Goal: Task Accomplishment & Management: Complete application form

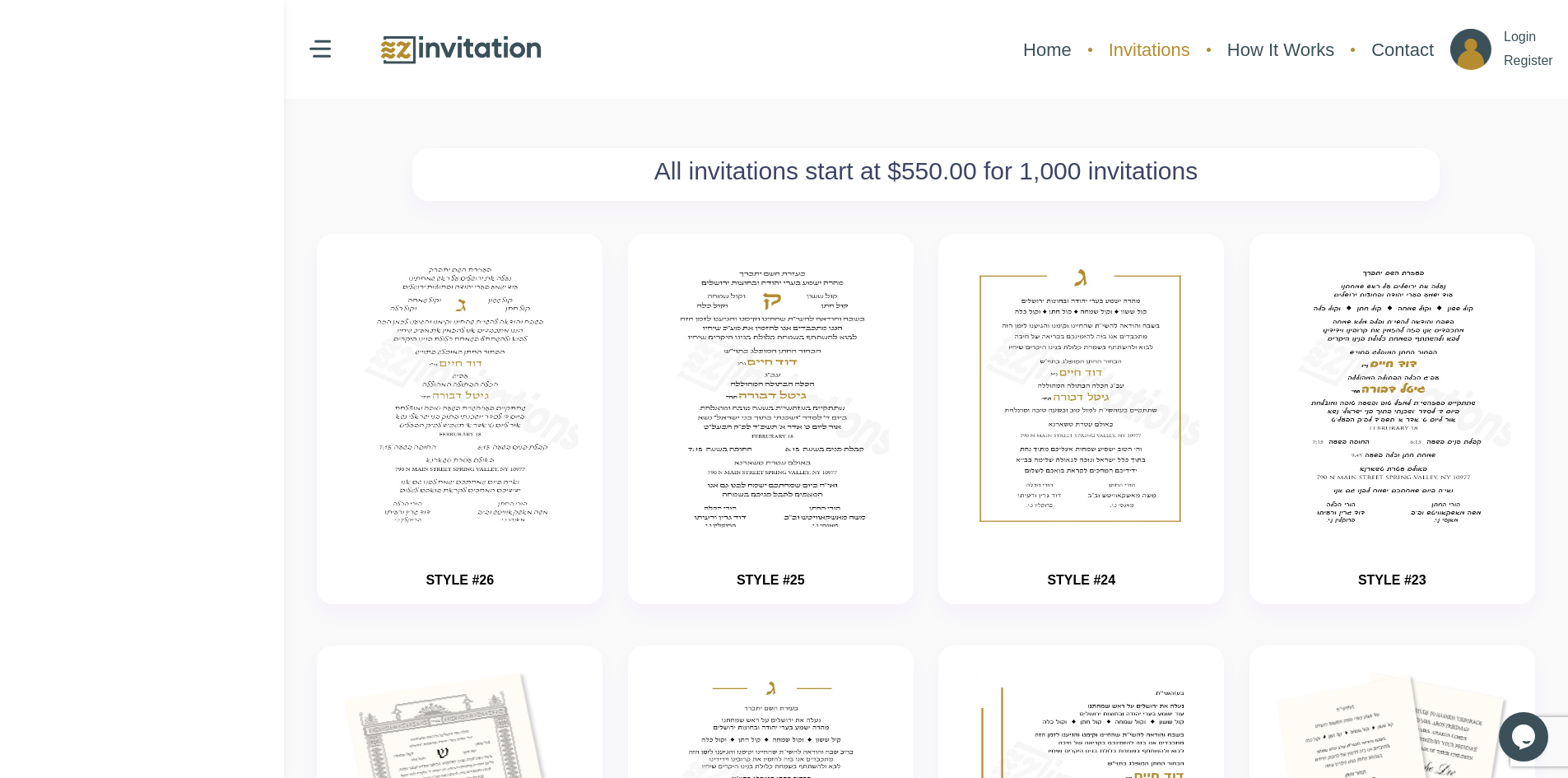
click at [1170, 50] on link "Invitations" at bounding box center [1149, 49] width 98 height 43
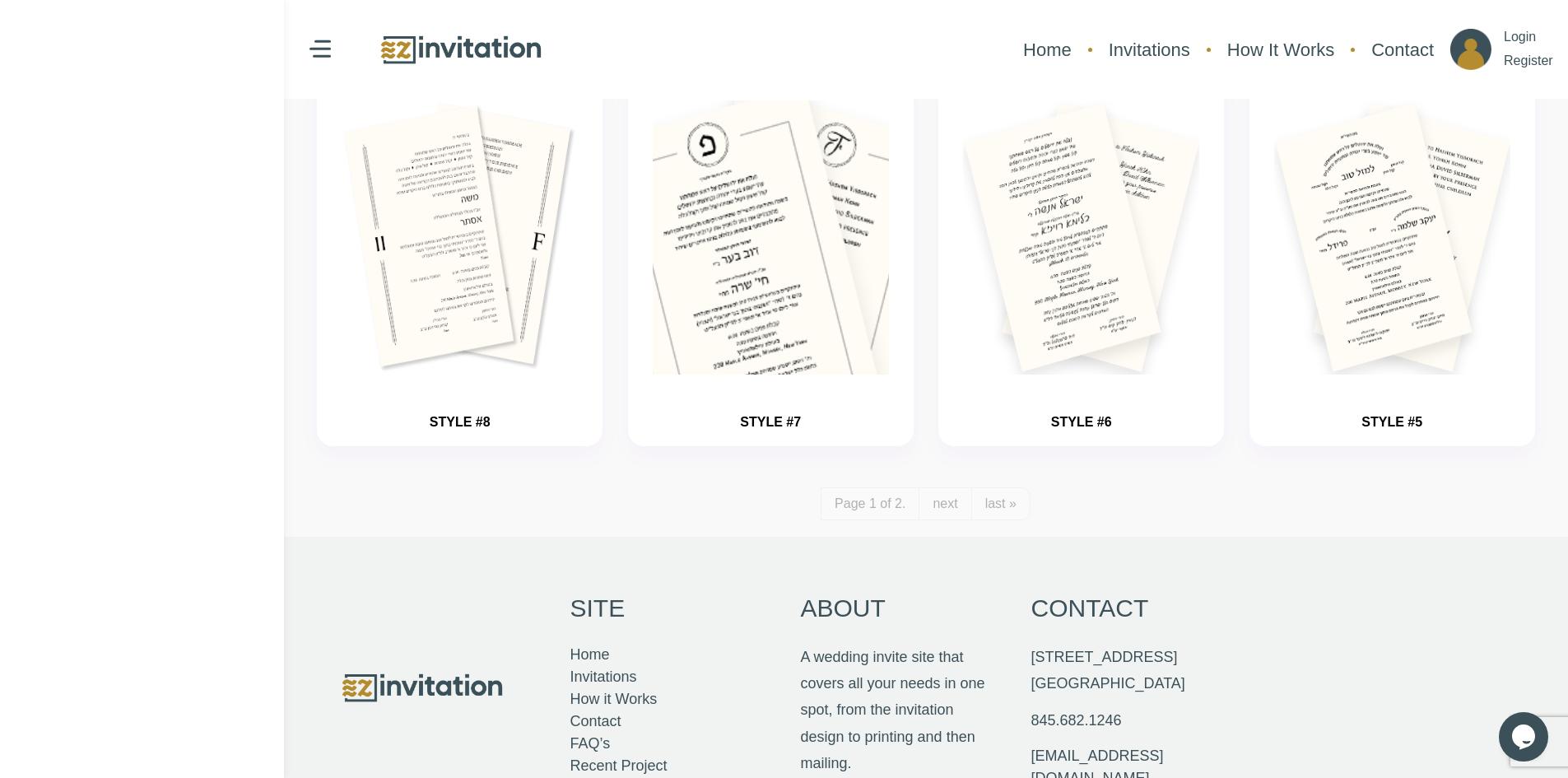
scroll to position [1893, 0]
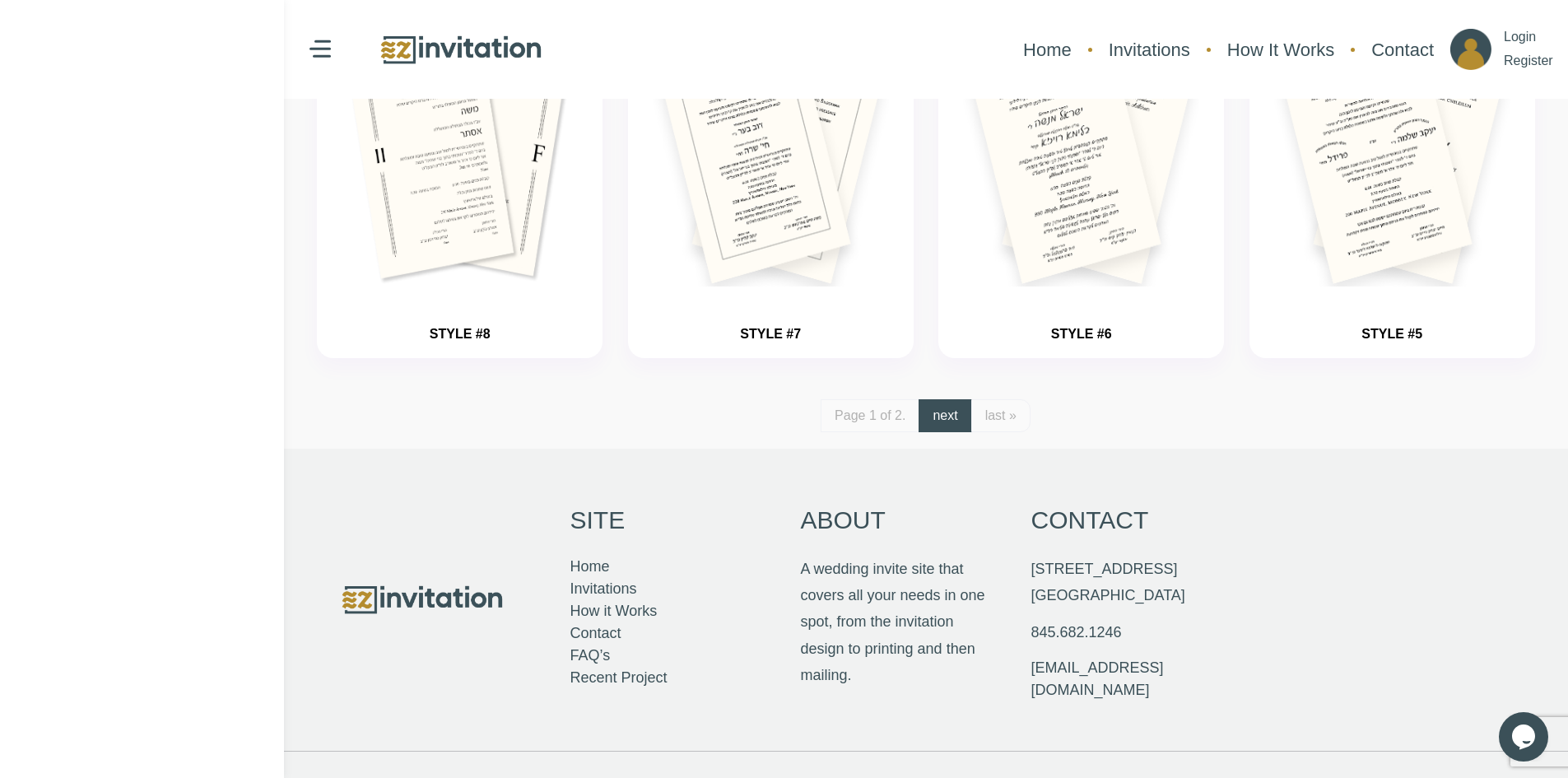
click at [936, 416] on link "next" at bounding box center [945, 415] width 53 height 33
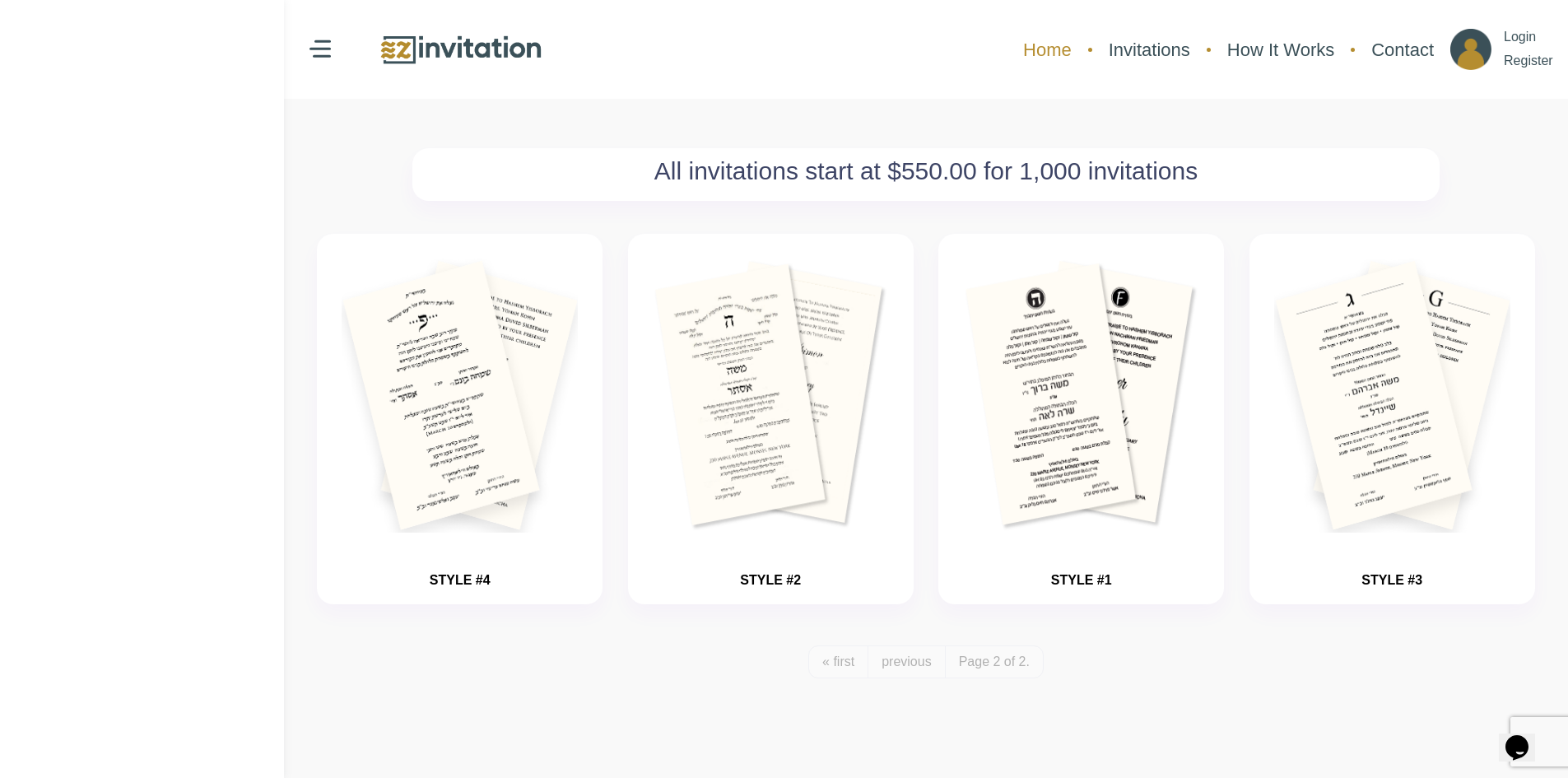
click at [1046, 39] on link "Home" at bounding box center [1047, 49] width 65 height 43
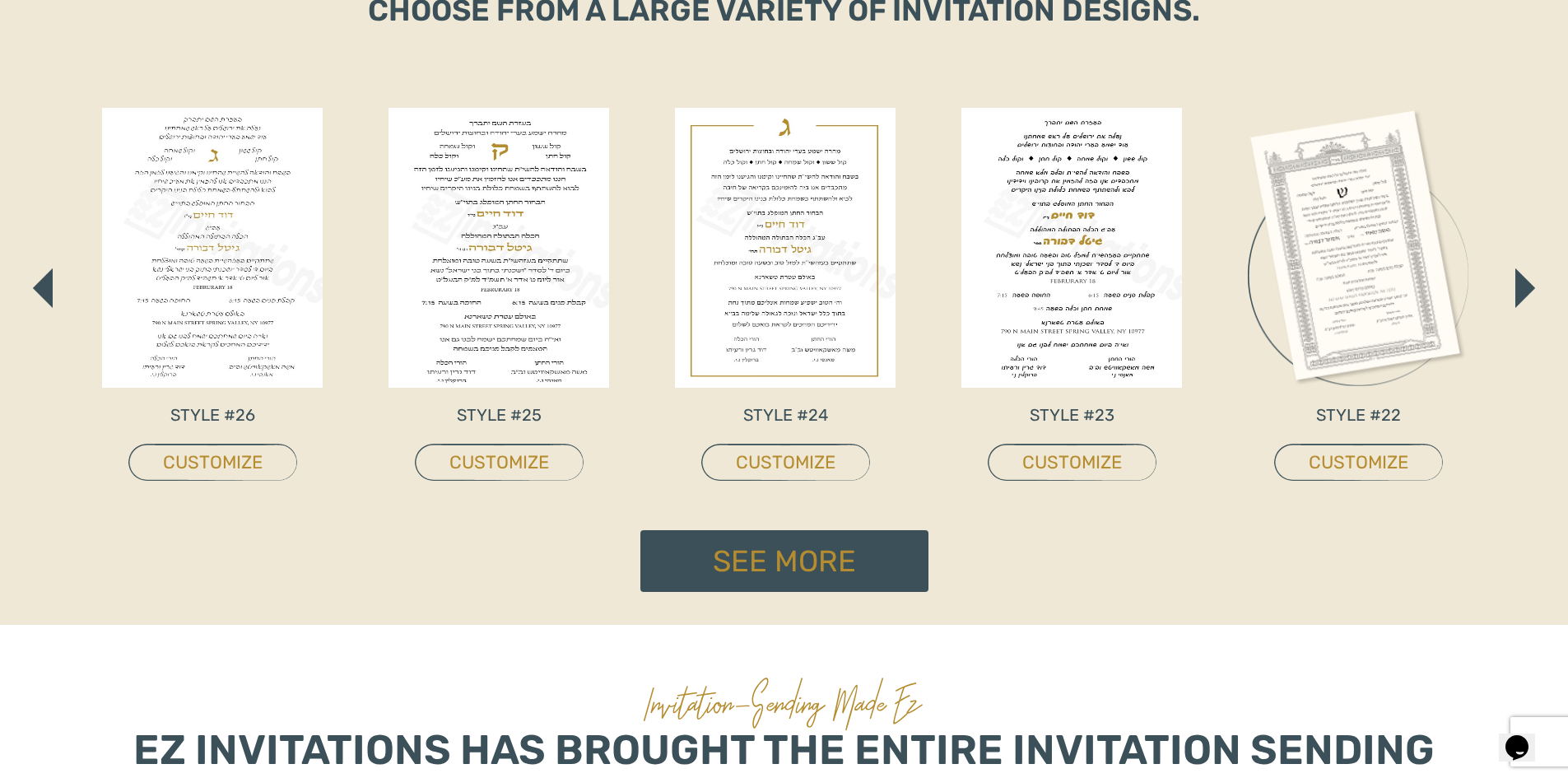
scroll to position [905, 0]
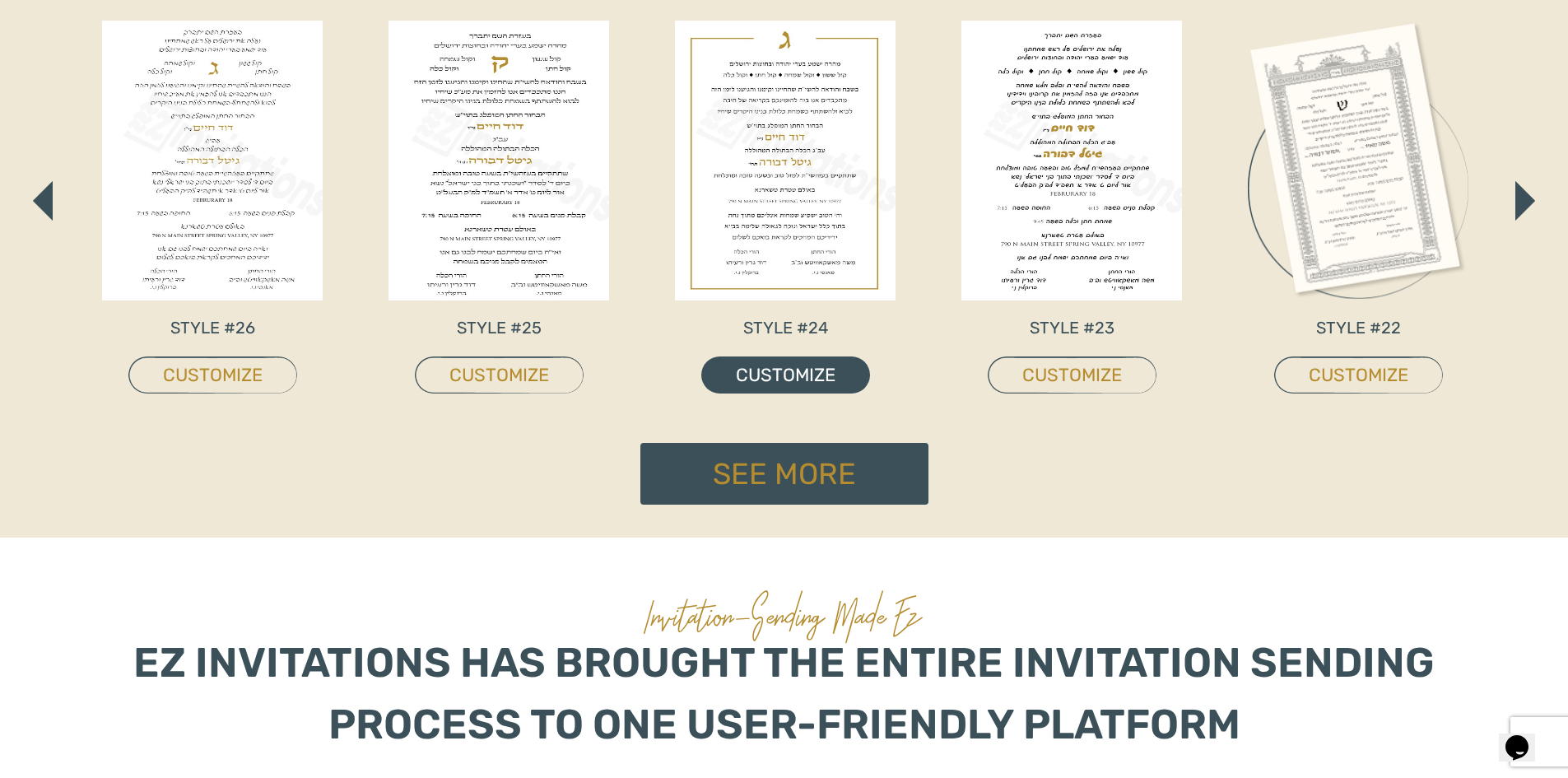
click at [758, 378] on link "CUSTOMIZE" at bounding box center [785, 375] width 169 height 37
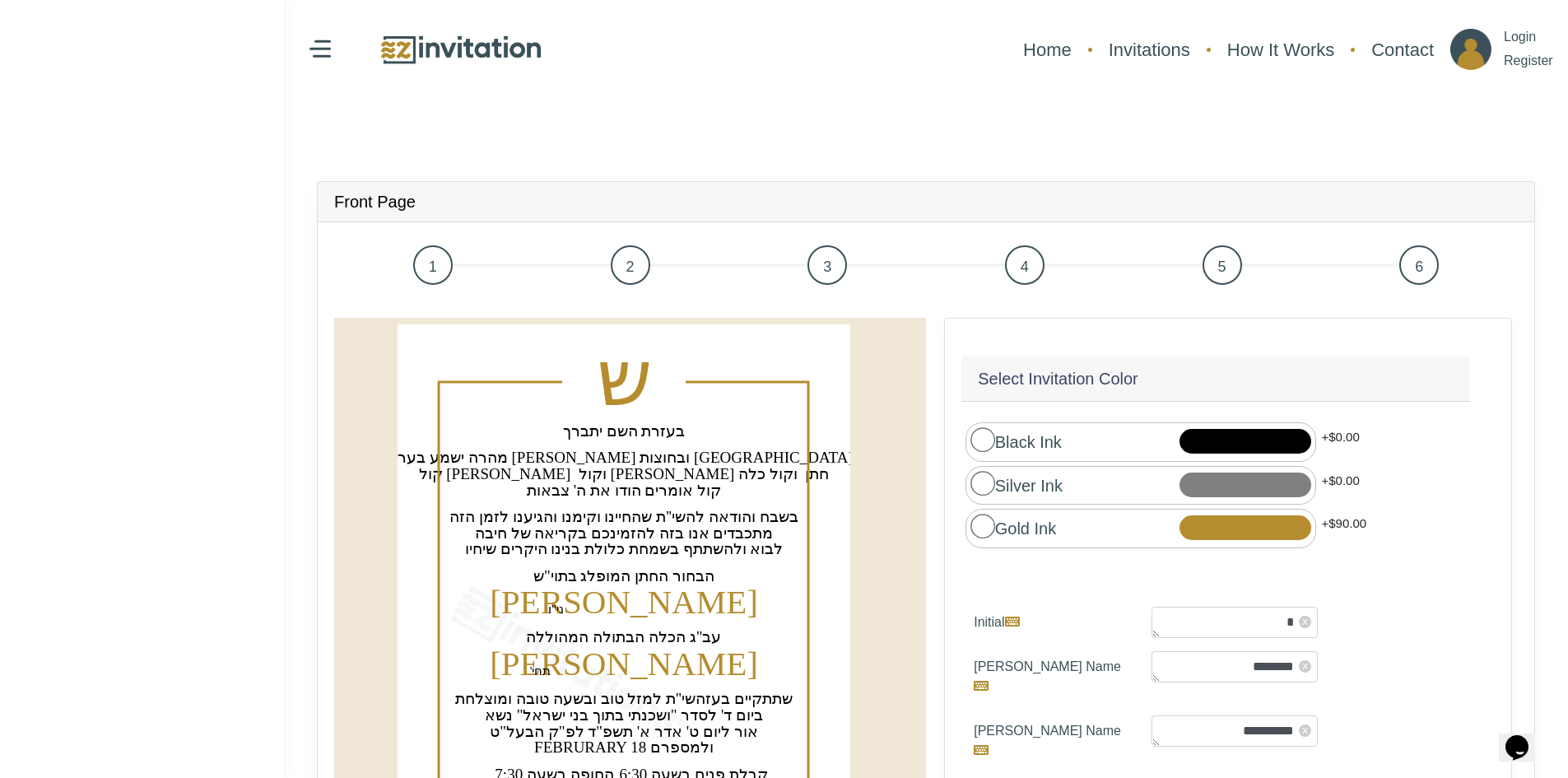
click at [436, 263] on span "1" at bounding box center [433, 265] width 40 height 40
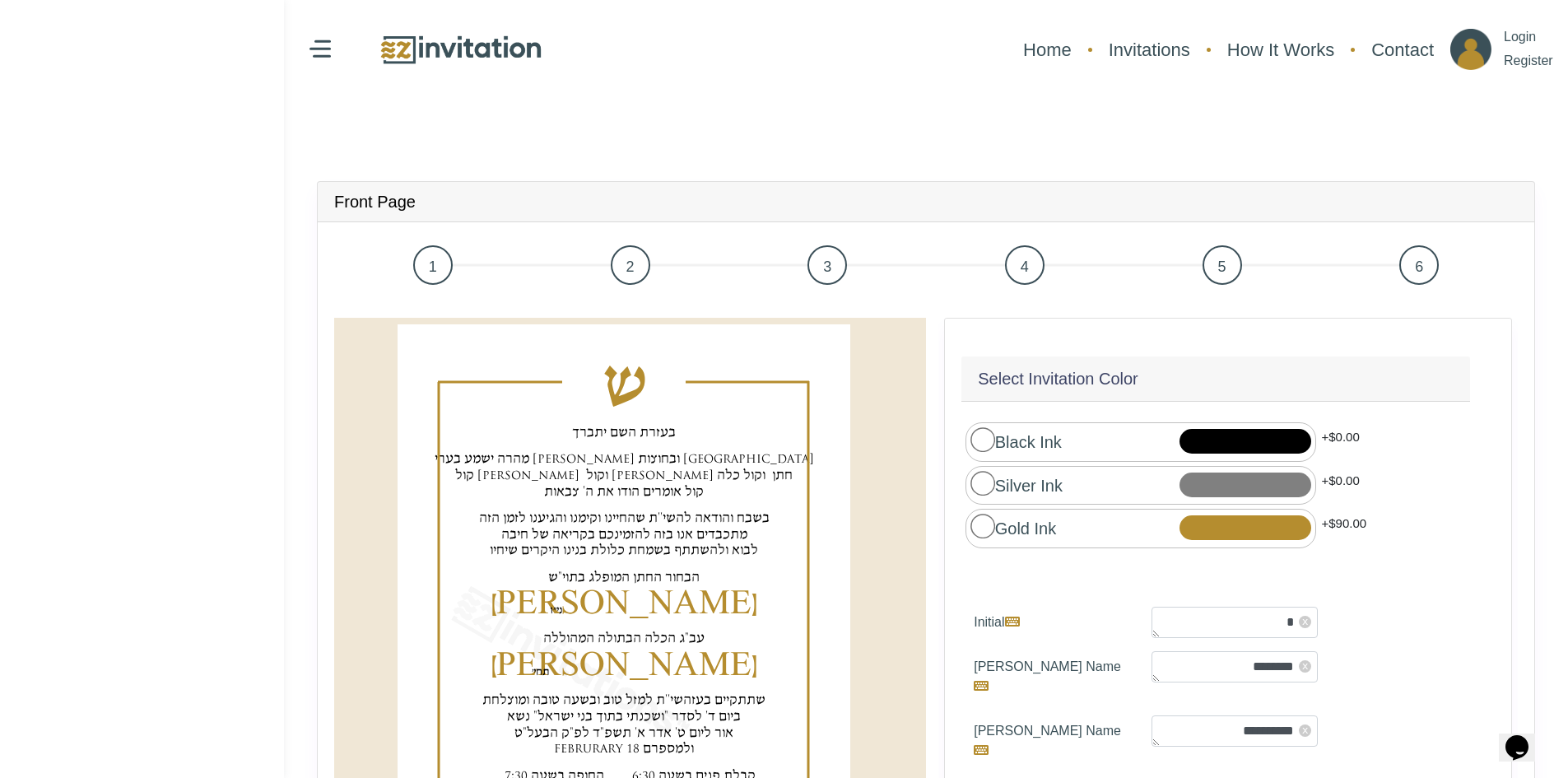
click at [630, 266] on span "2" at bounding box center [631, 265] width 40 height 40
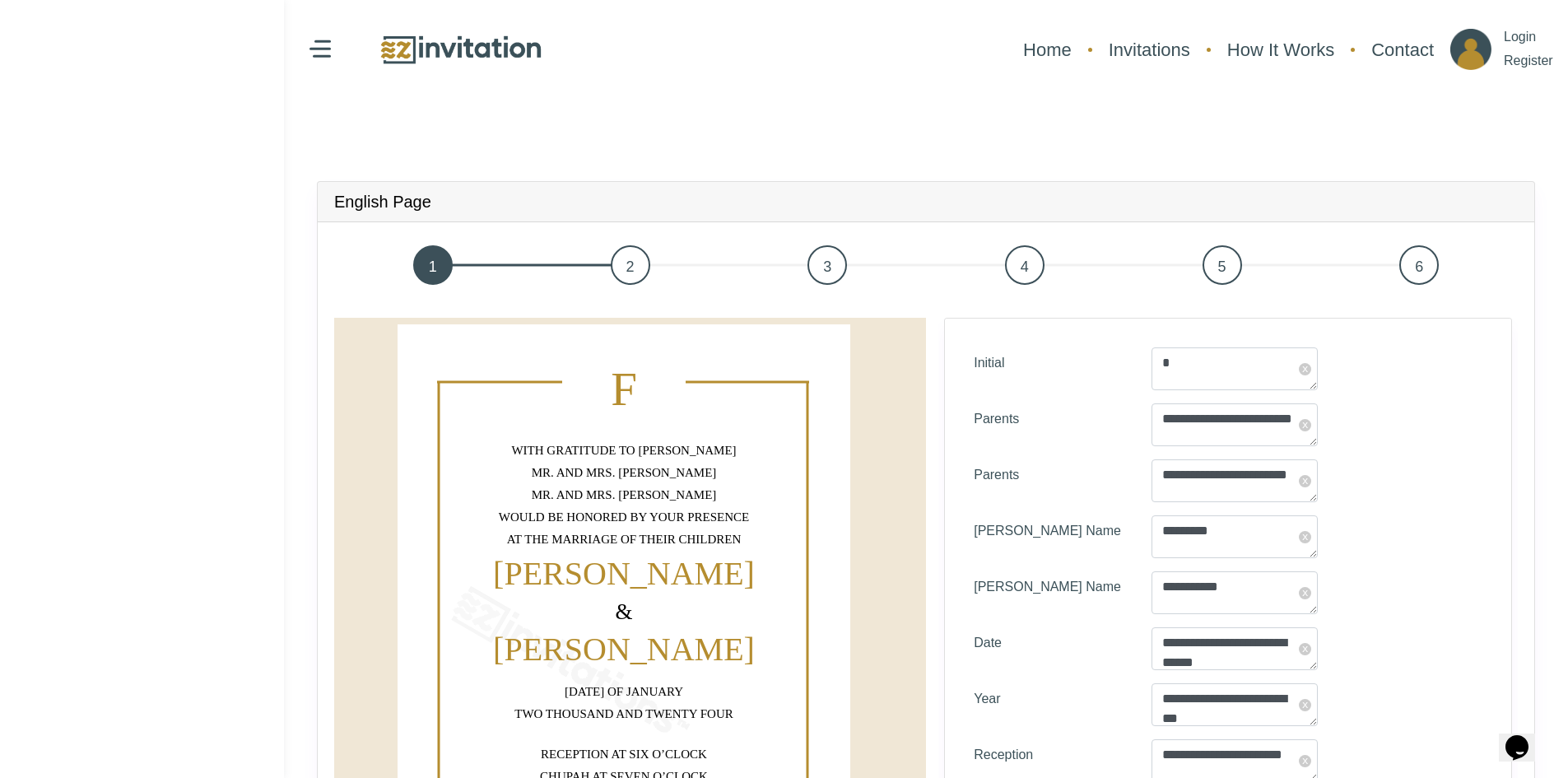
click at [831, 260] on span "3" at bounding box center [828, 265] width 40 height 40
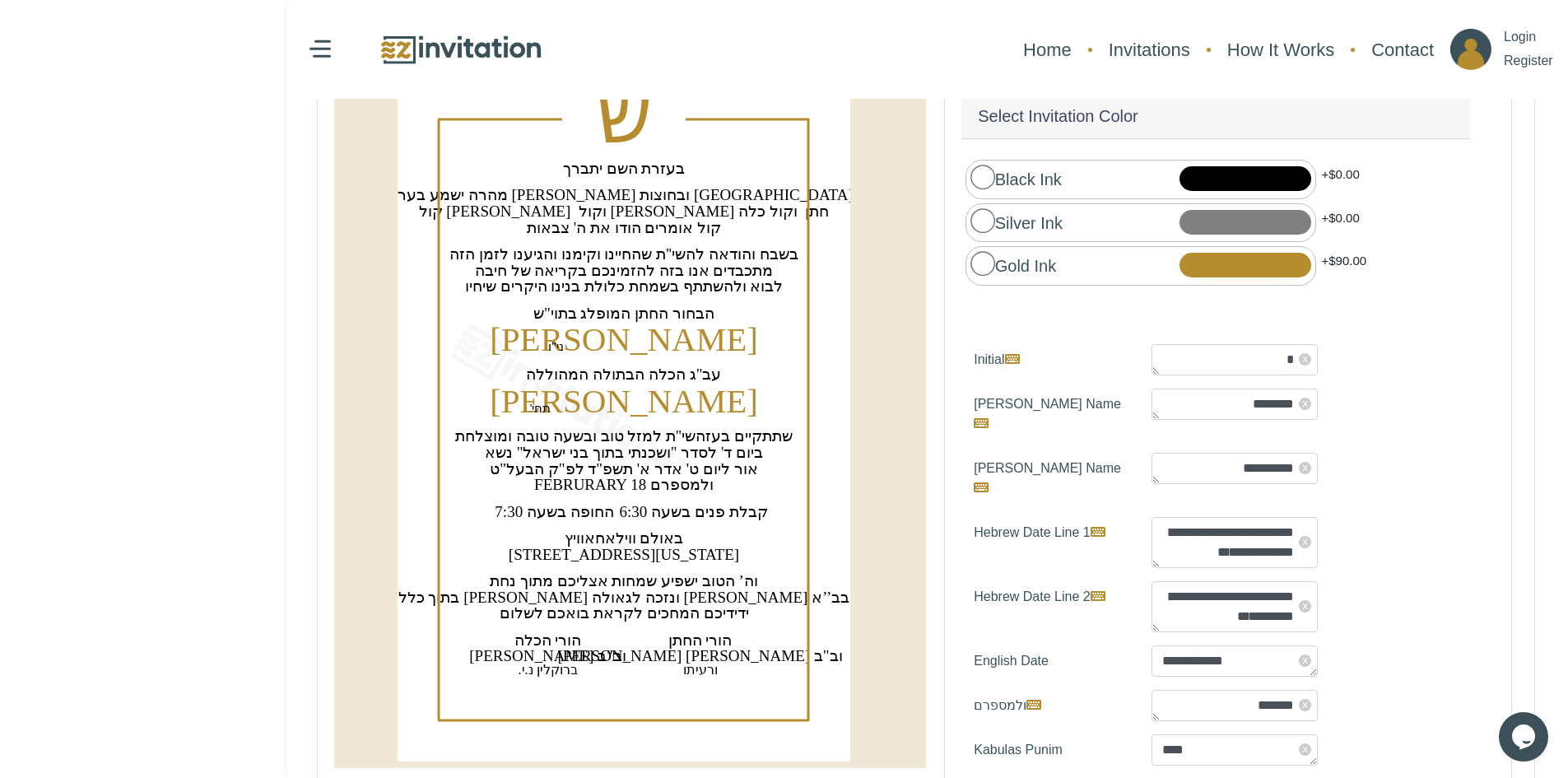
scroll to position [71, 0]
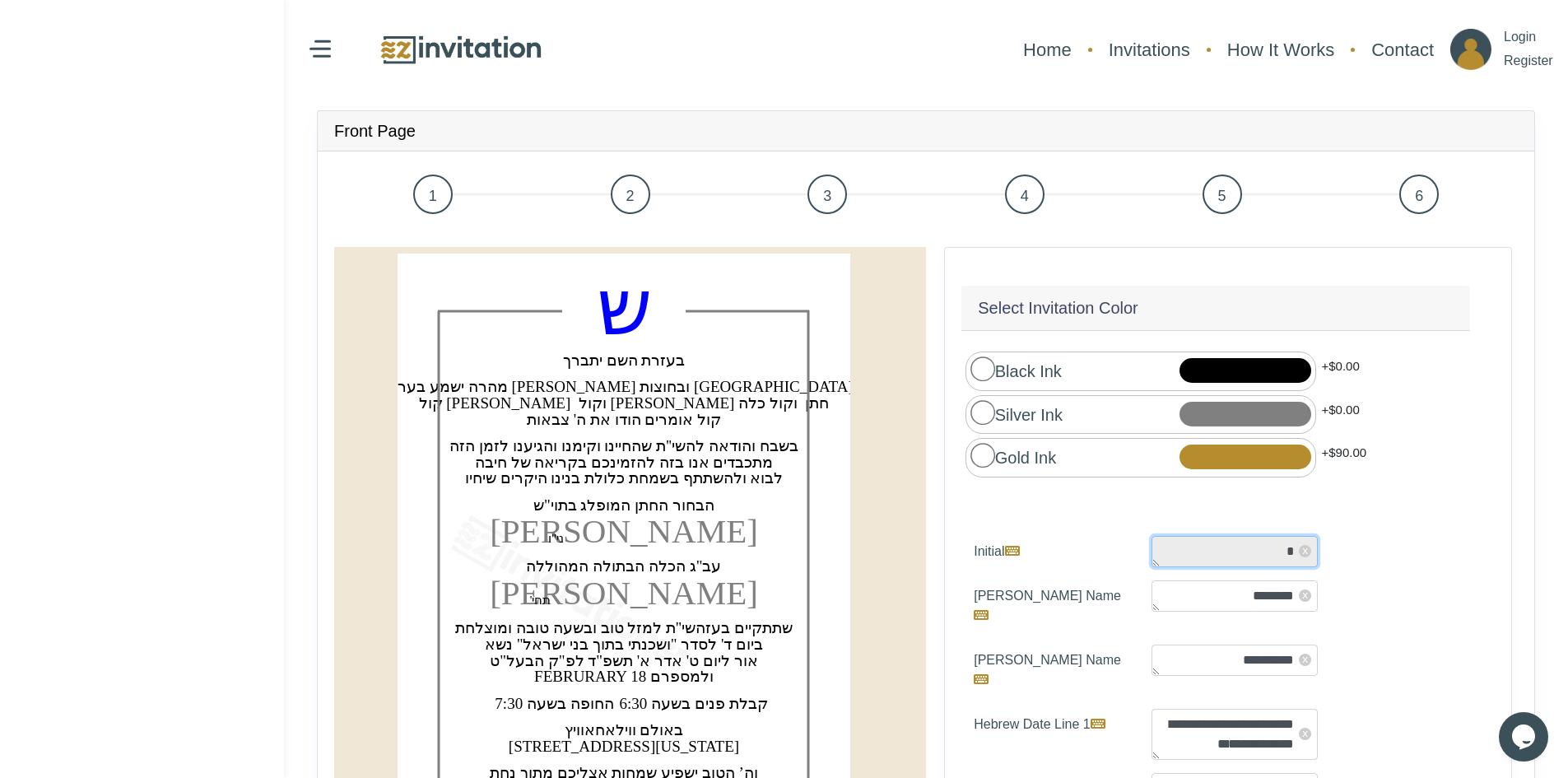
drag, startPoint x: 1242, startPoint y: 544, endPoint x: 1289, endPoint y: 547, distance: 47.1
click at [1289, 547] on textarea "*" at bounding box center [1235, 551] width 166 height 31
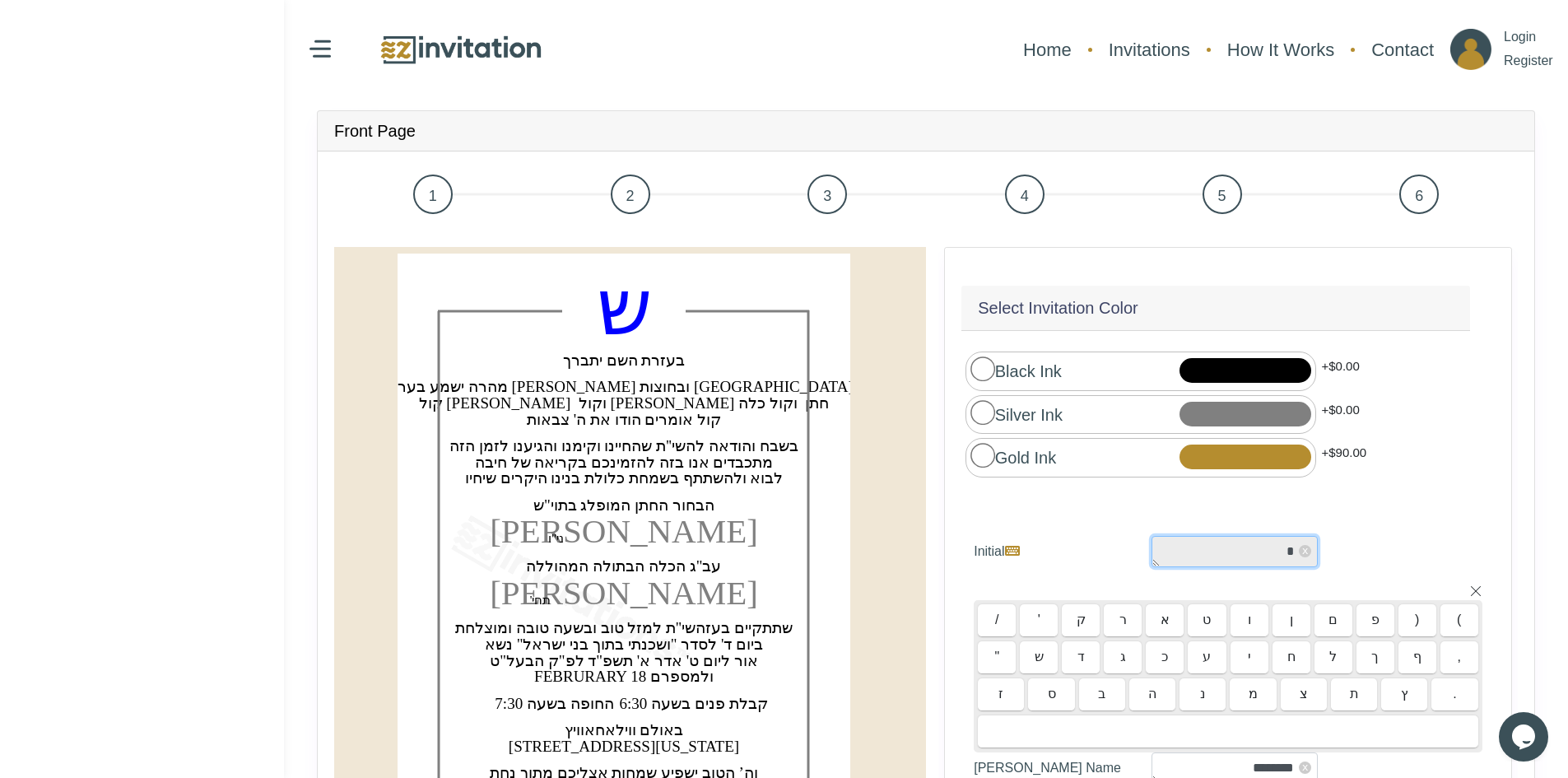
type textarea "*"
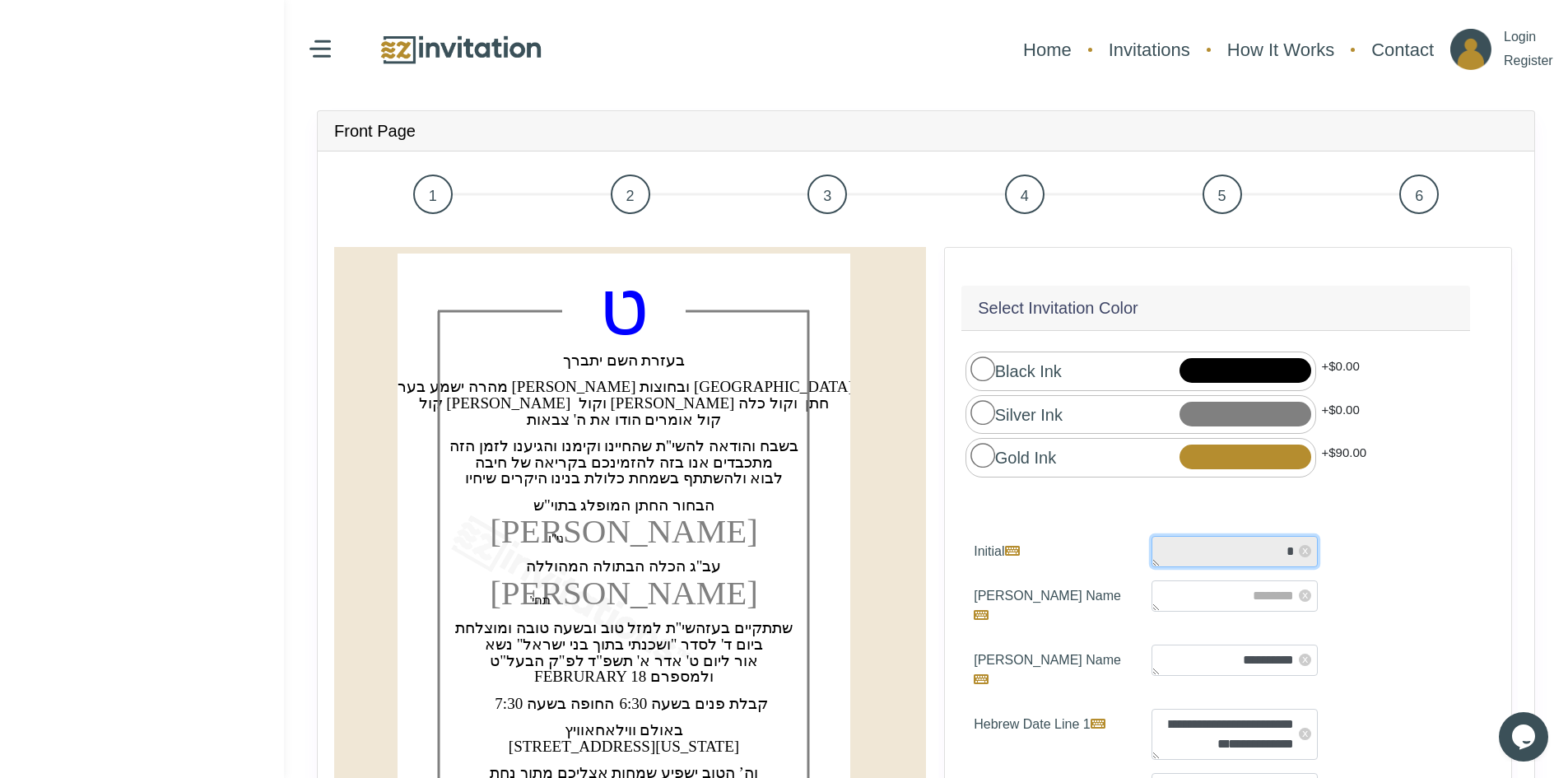
type textarea "*"
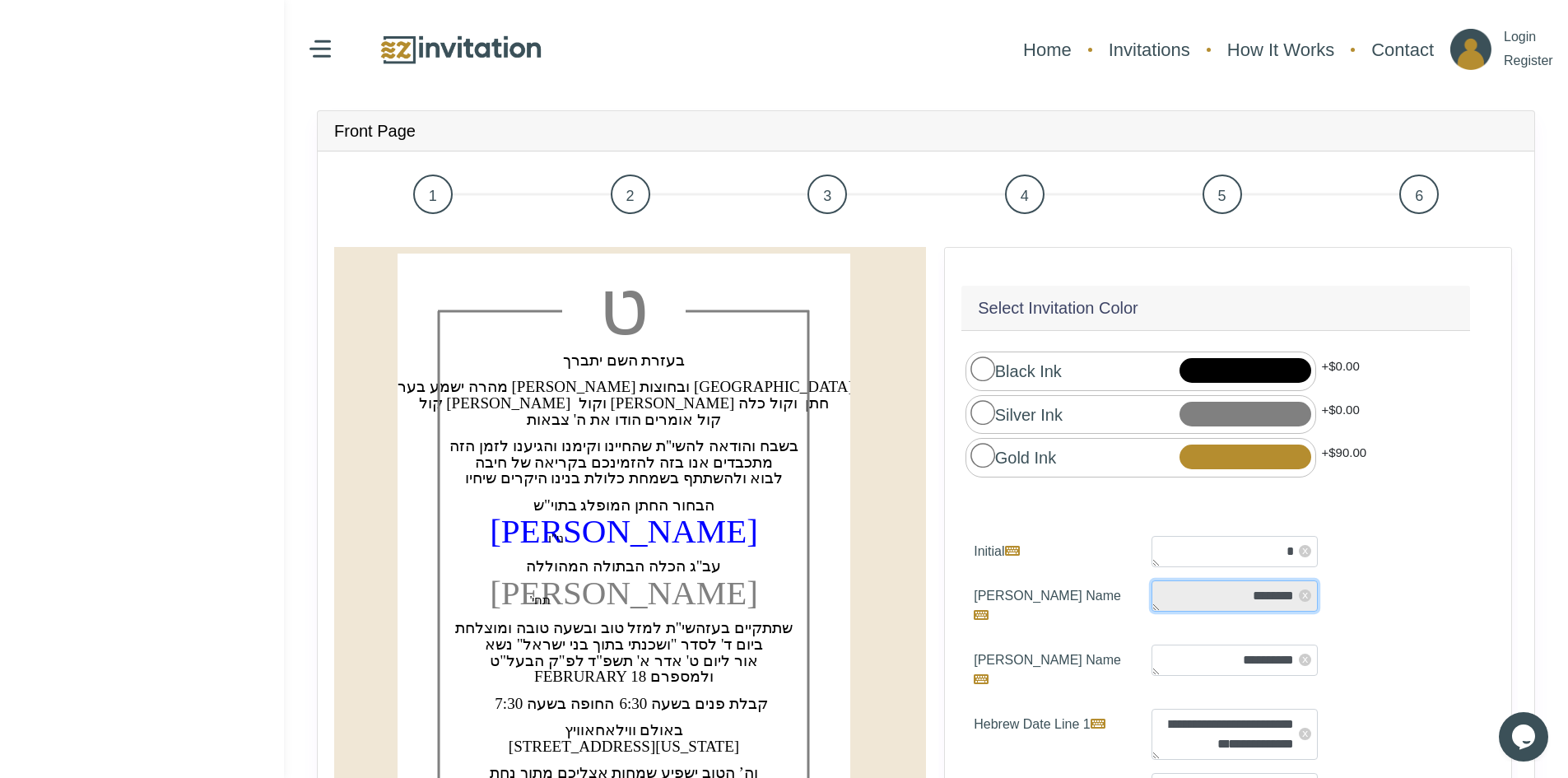
click at [1180, 588] on textarea "********" at bounding box center [1235, 595] width 166 height 31
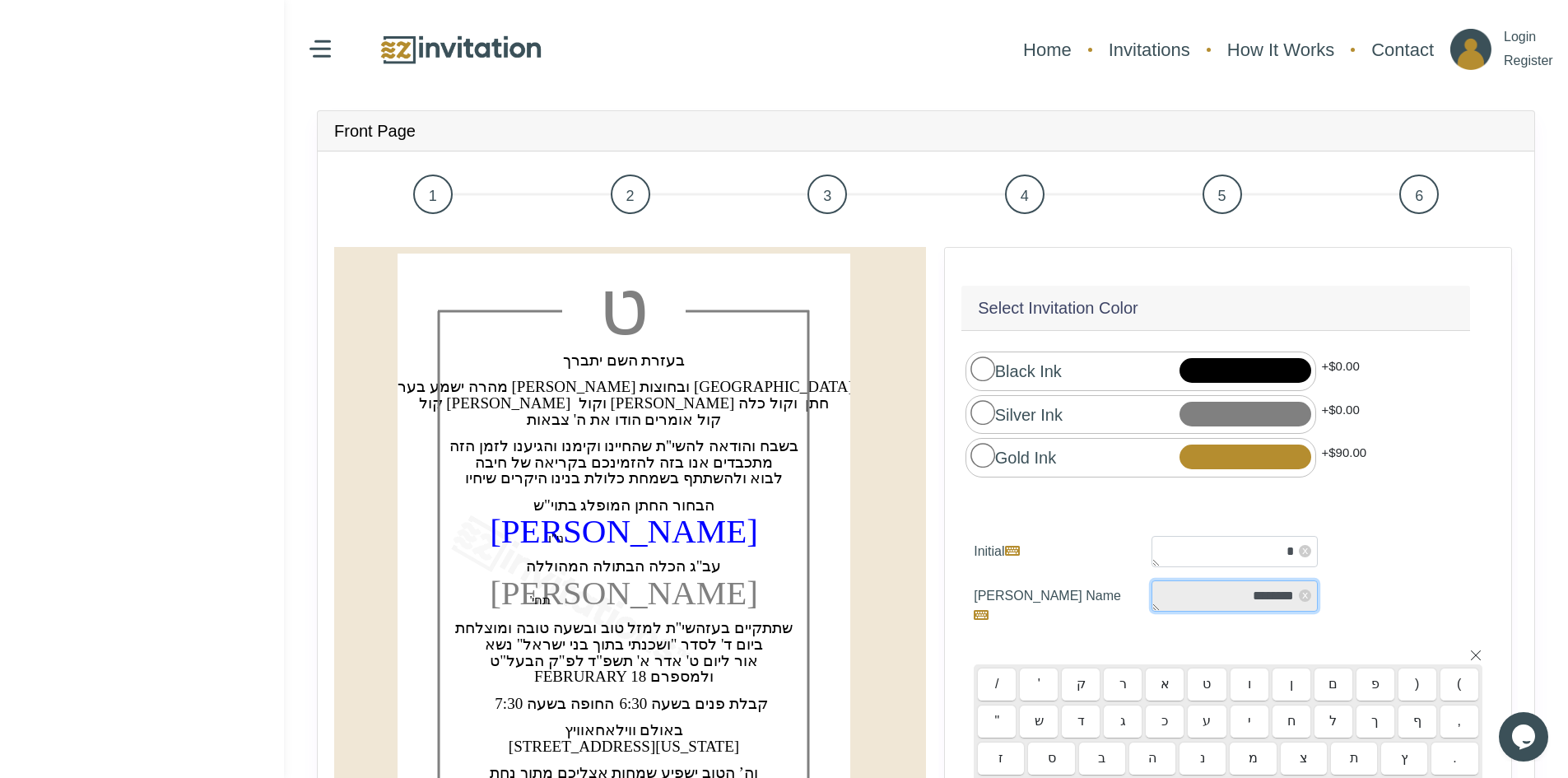
drag, startPoint x: 1190, startPoint y: 589, endPoint x: 1291, endPoint y: 588, distance: 101.0
click at [1291, 588] on textarea "********" at bounding box center [1235, 595] width 166 height 31
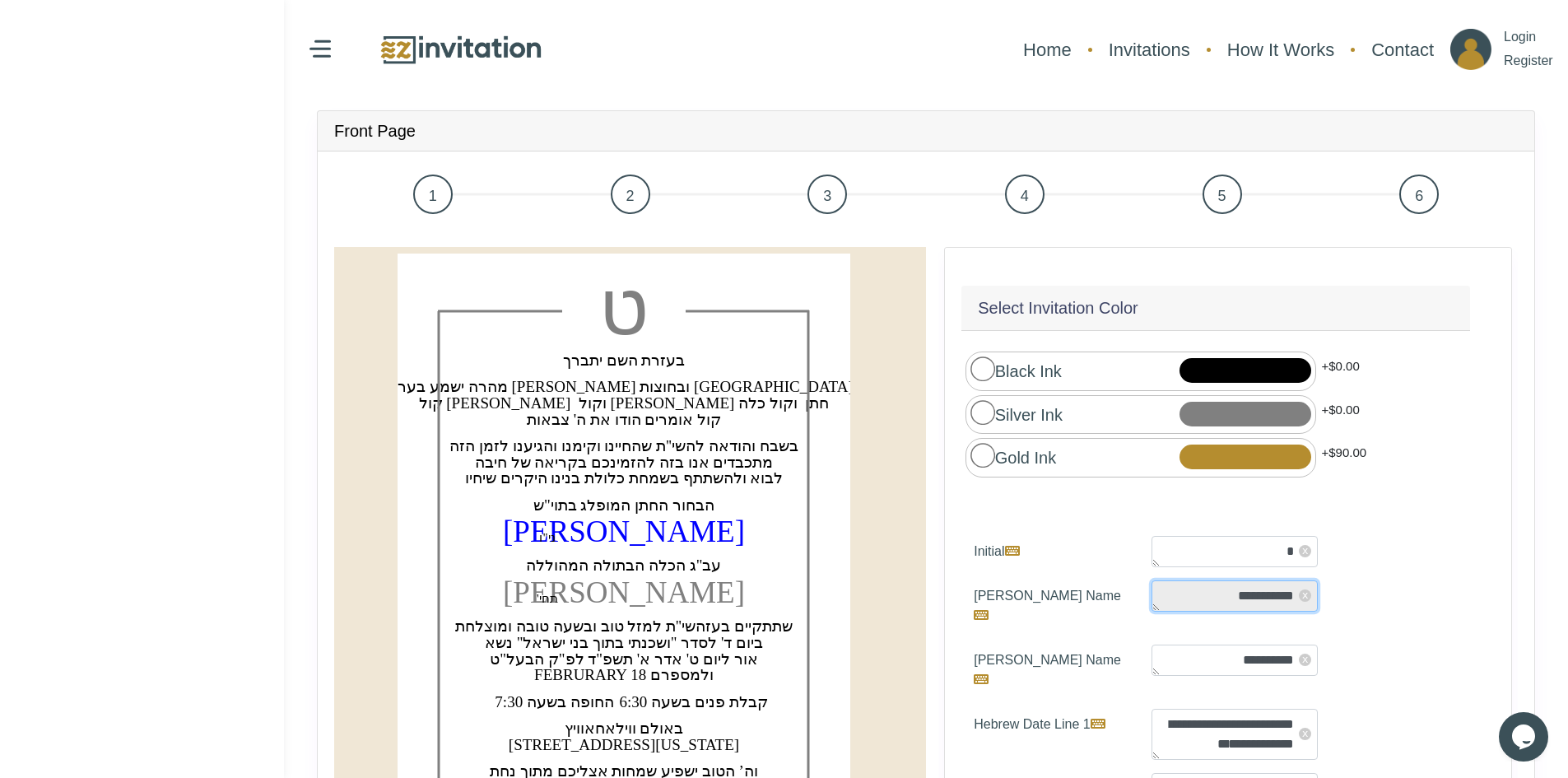
type textarea "**********"
type textarea "****"
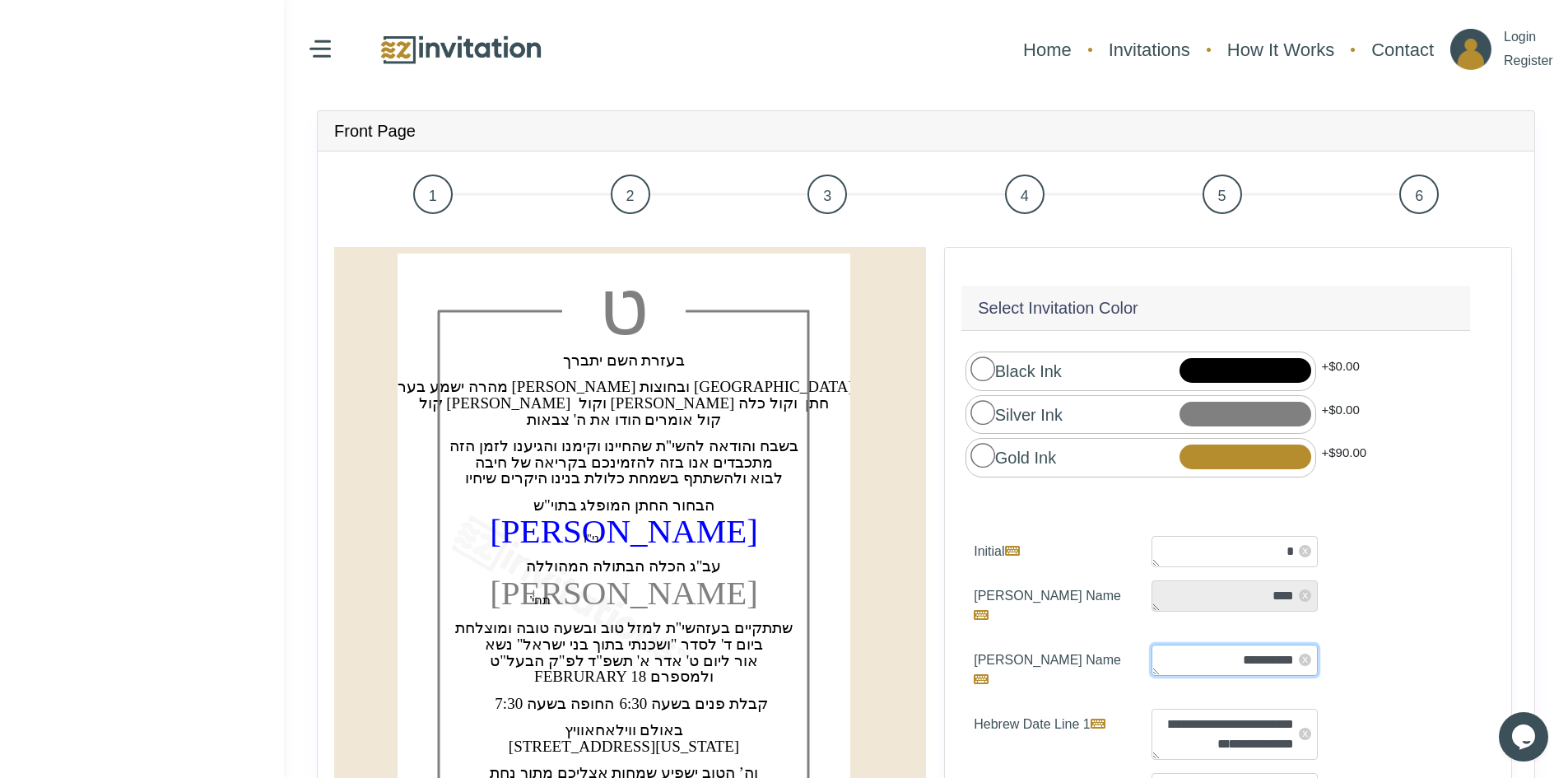
click at [1223, 644] on textarea "**********" at bounding box center [1235, 659] width 166 height 31
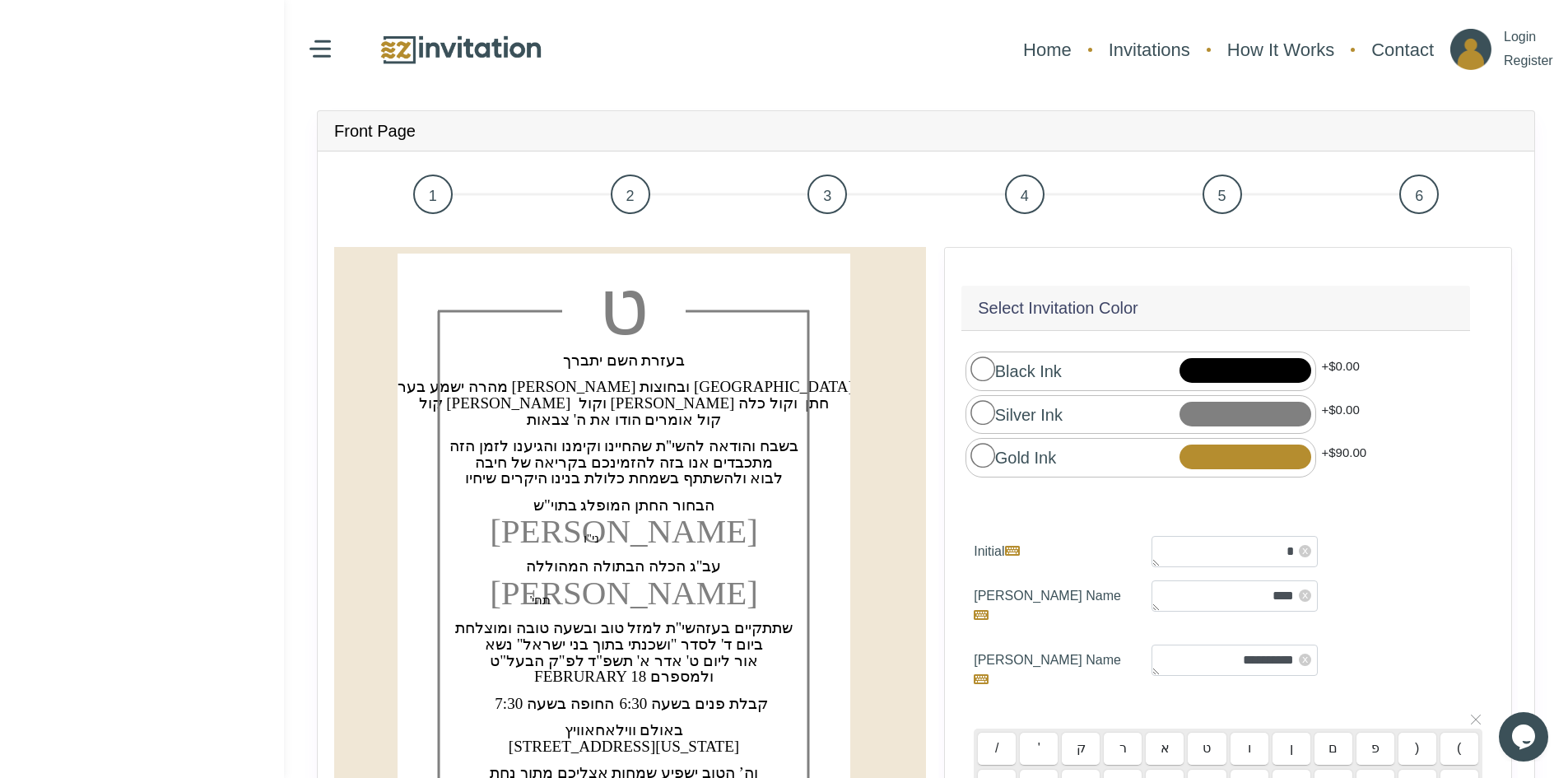
click at [1469, 712] on icon at bounding box center [1475, 718] width 13 height 13
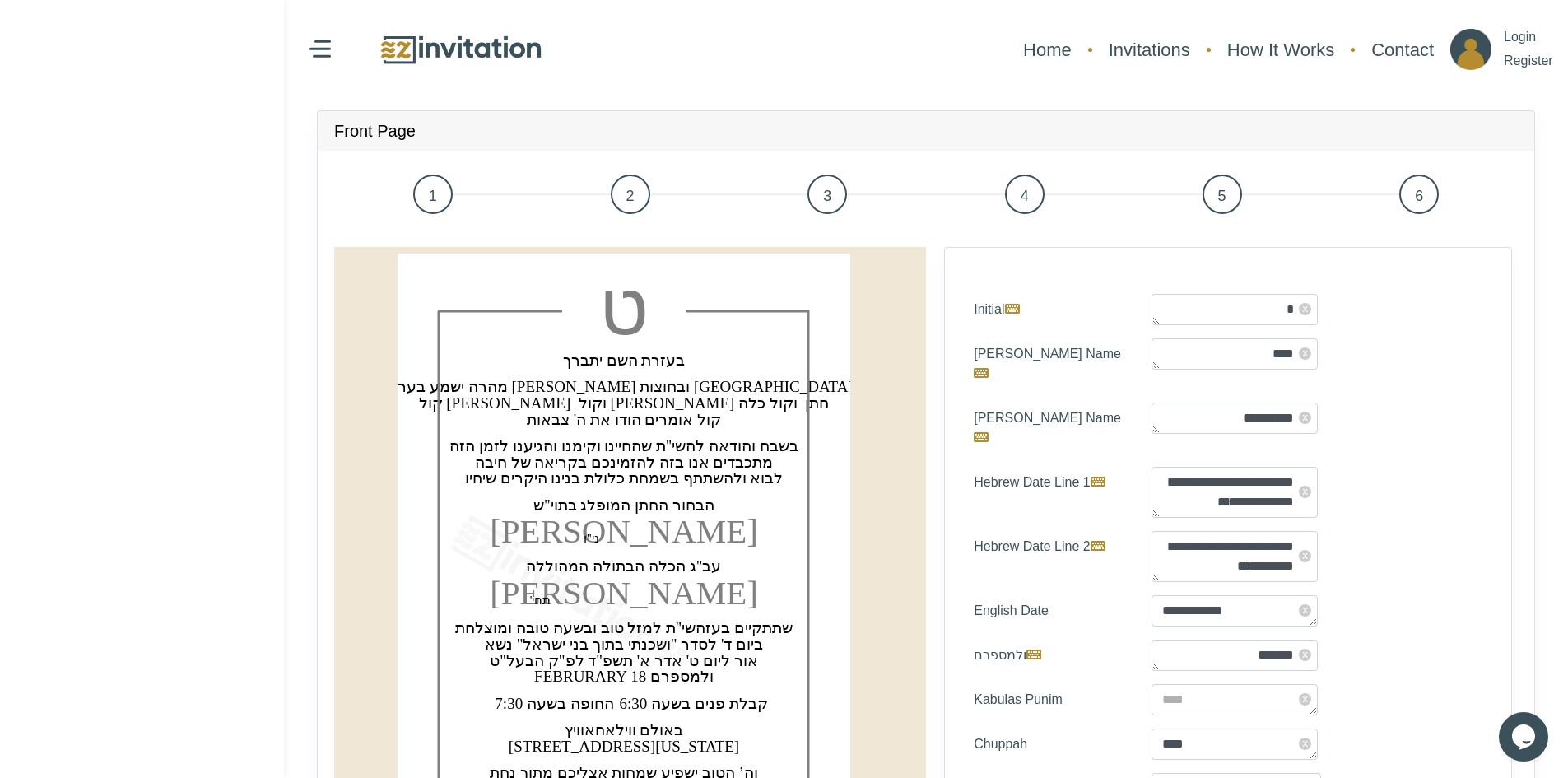
scroll to position [247, 0]
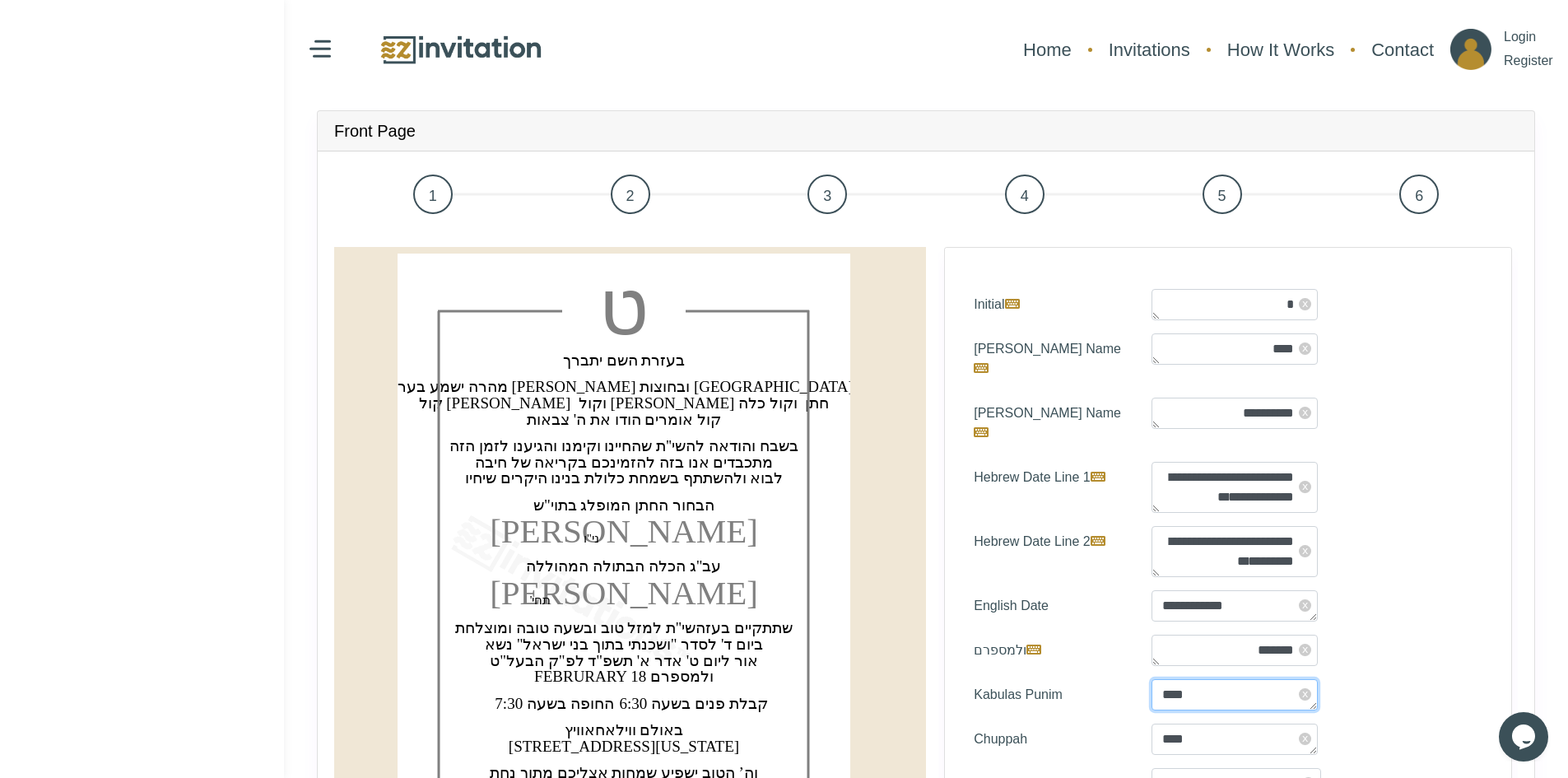
click at [1245, 661] on div "Select Invitation Color * x x x x" at bounding box center [1229, 612] width 568 height 730
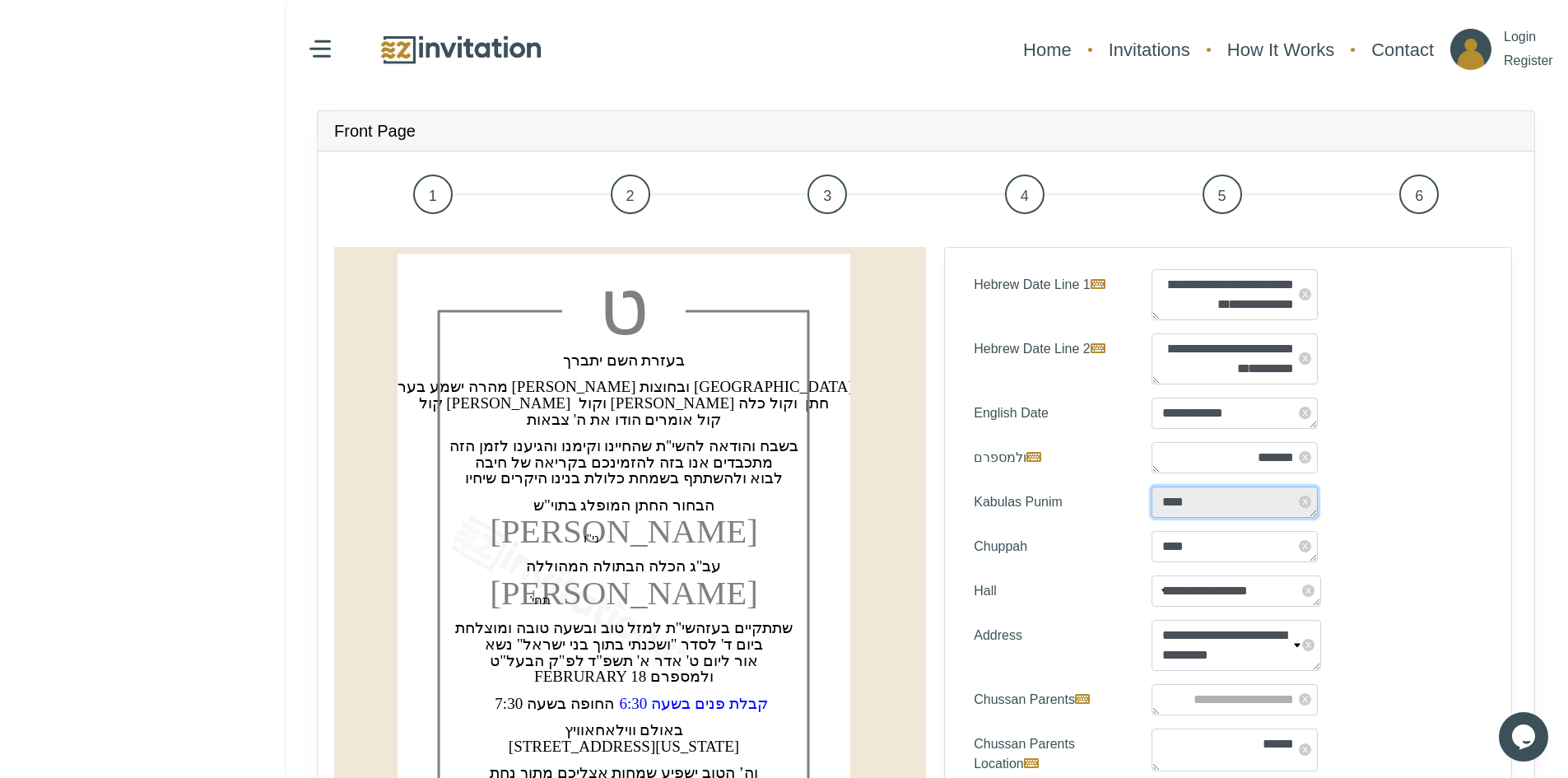
scroll to position [440, 0]
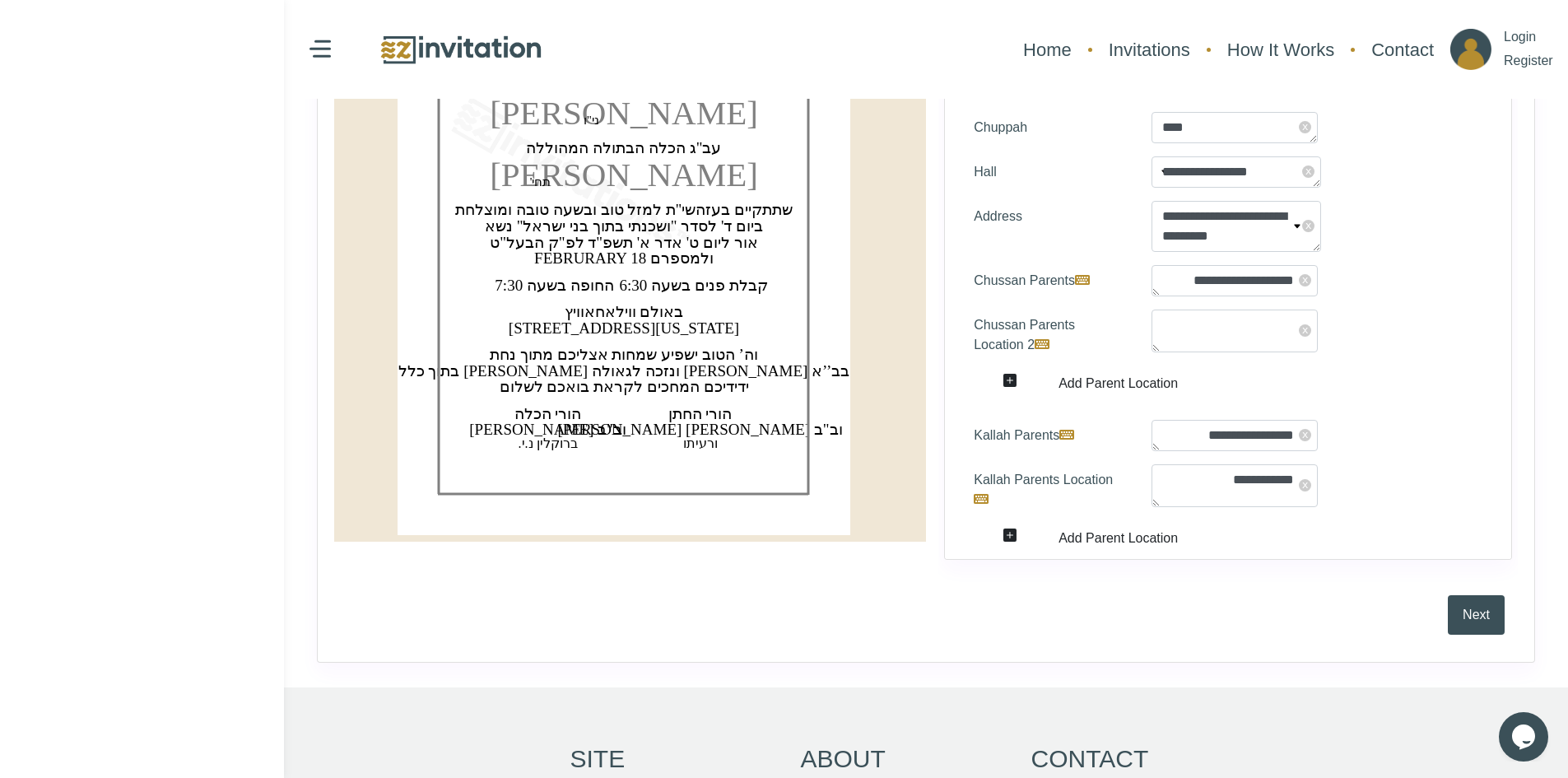
scroll to position [482, 0]
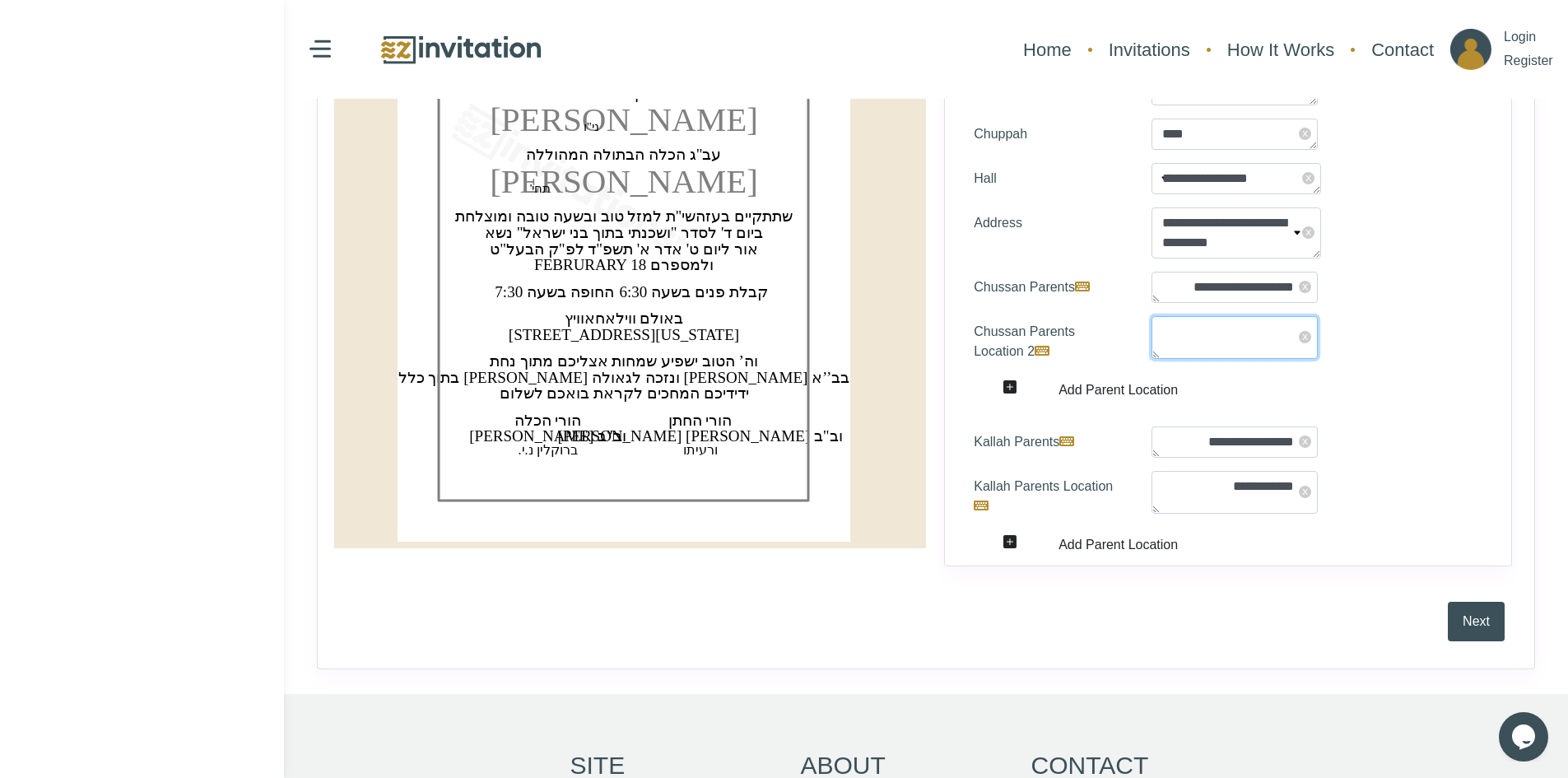
click at [1211, 316] on textarea "Chussan Parents Location 2" at bounding box center [1235, 337] width 166 height 42
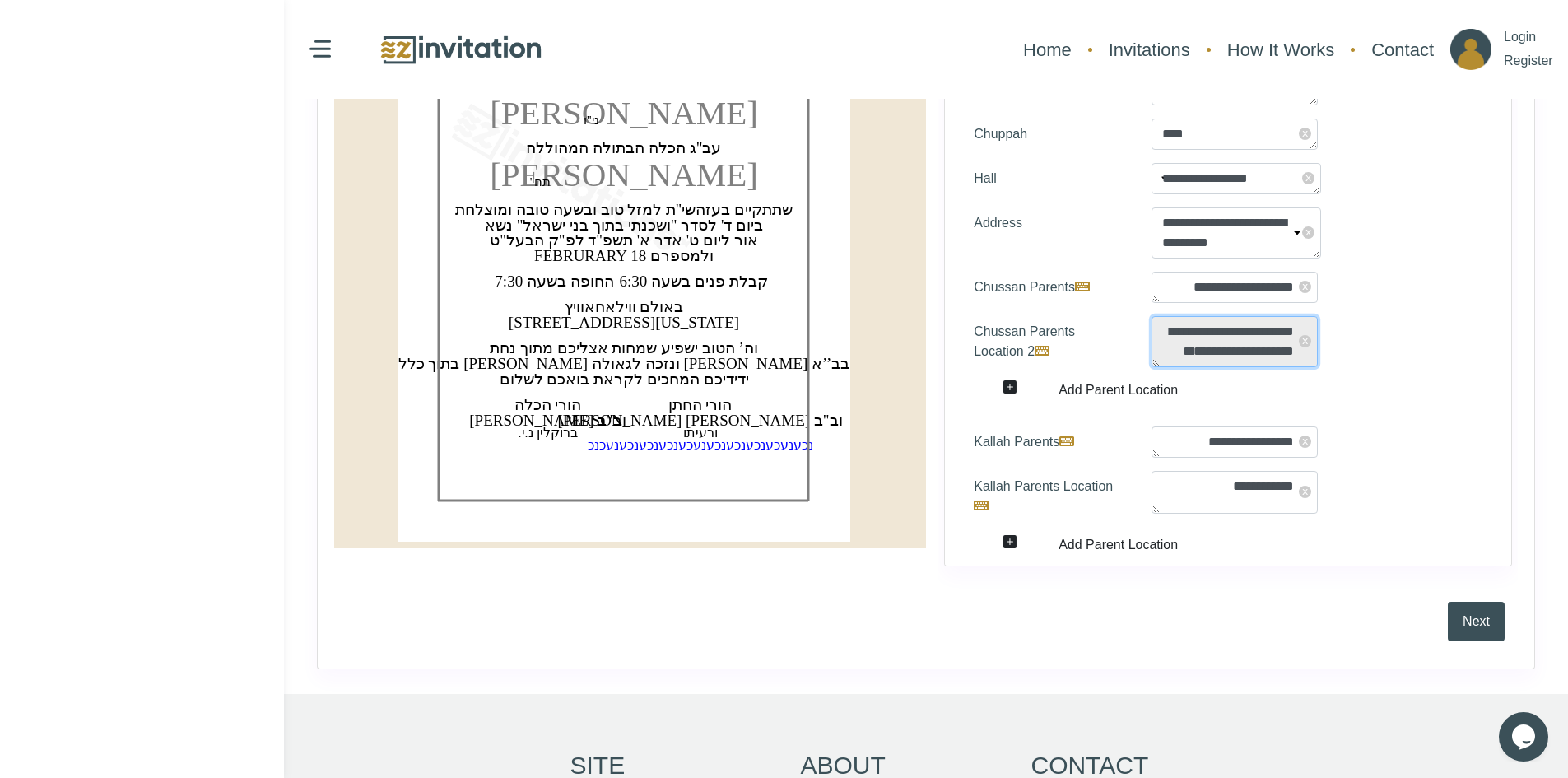
scroll to position [0, 0]
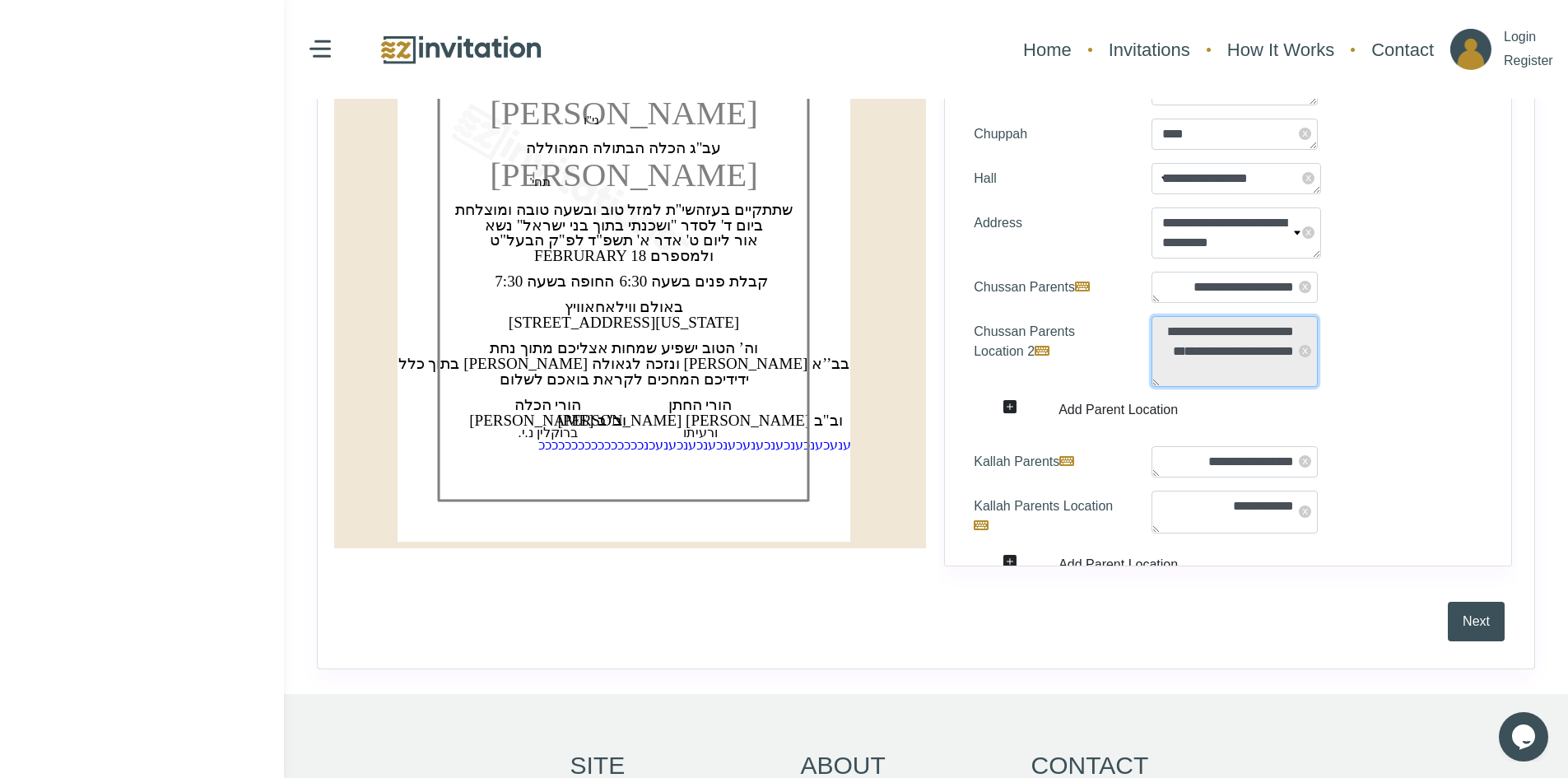
type textarea "**********"
click at [1300, 344] on span "x" at bounding box center [1305, 350] width 12 height 12
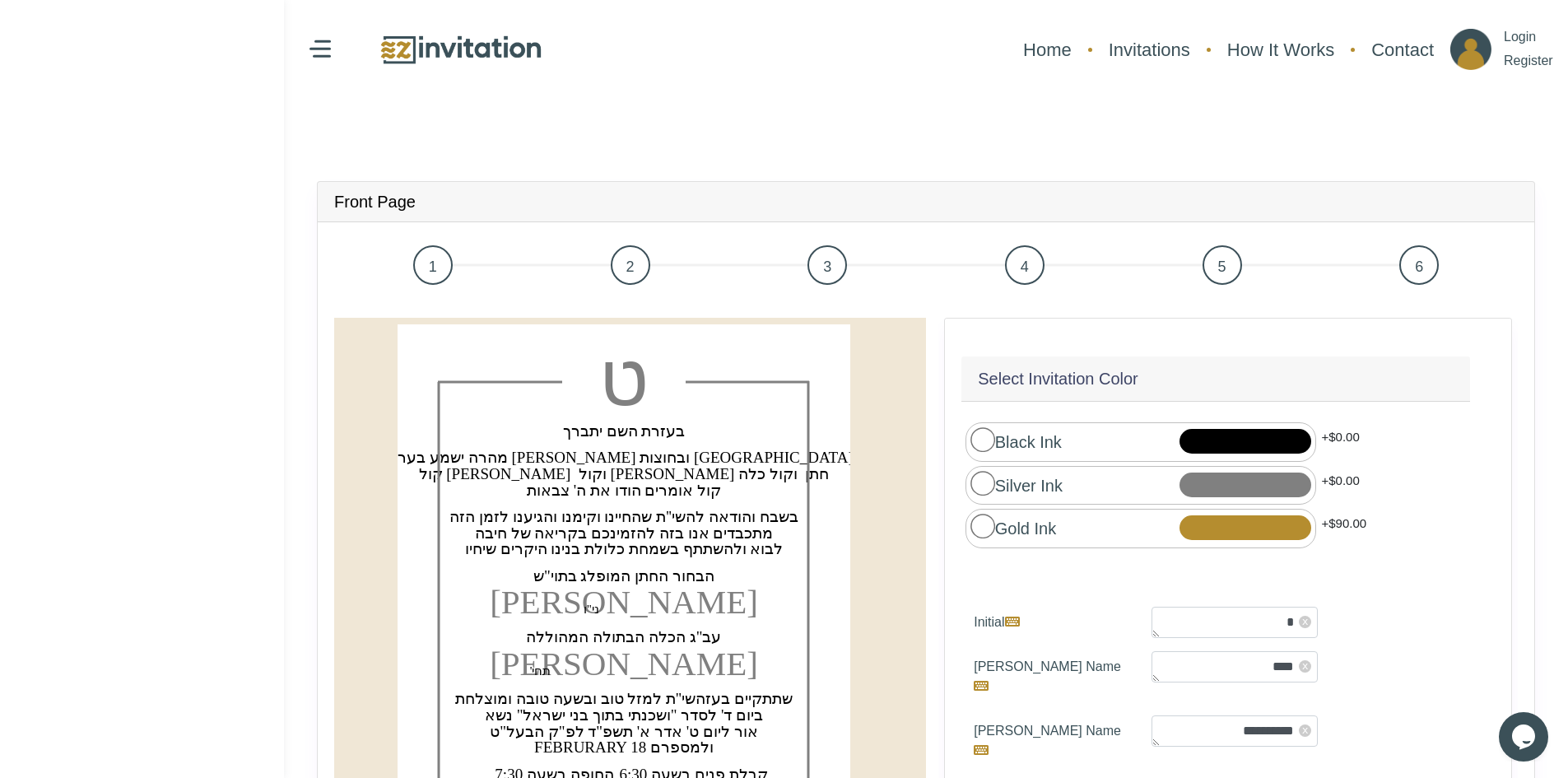
click at [629, 264] on span "2" at bounding box center [631, 265] width 40 height 40
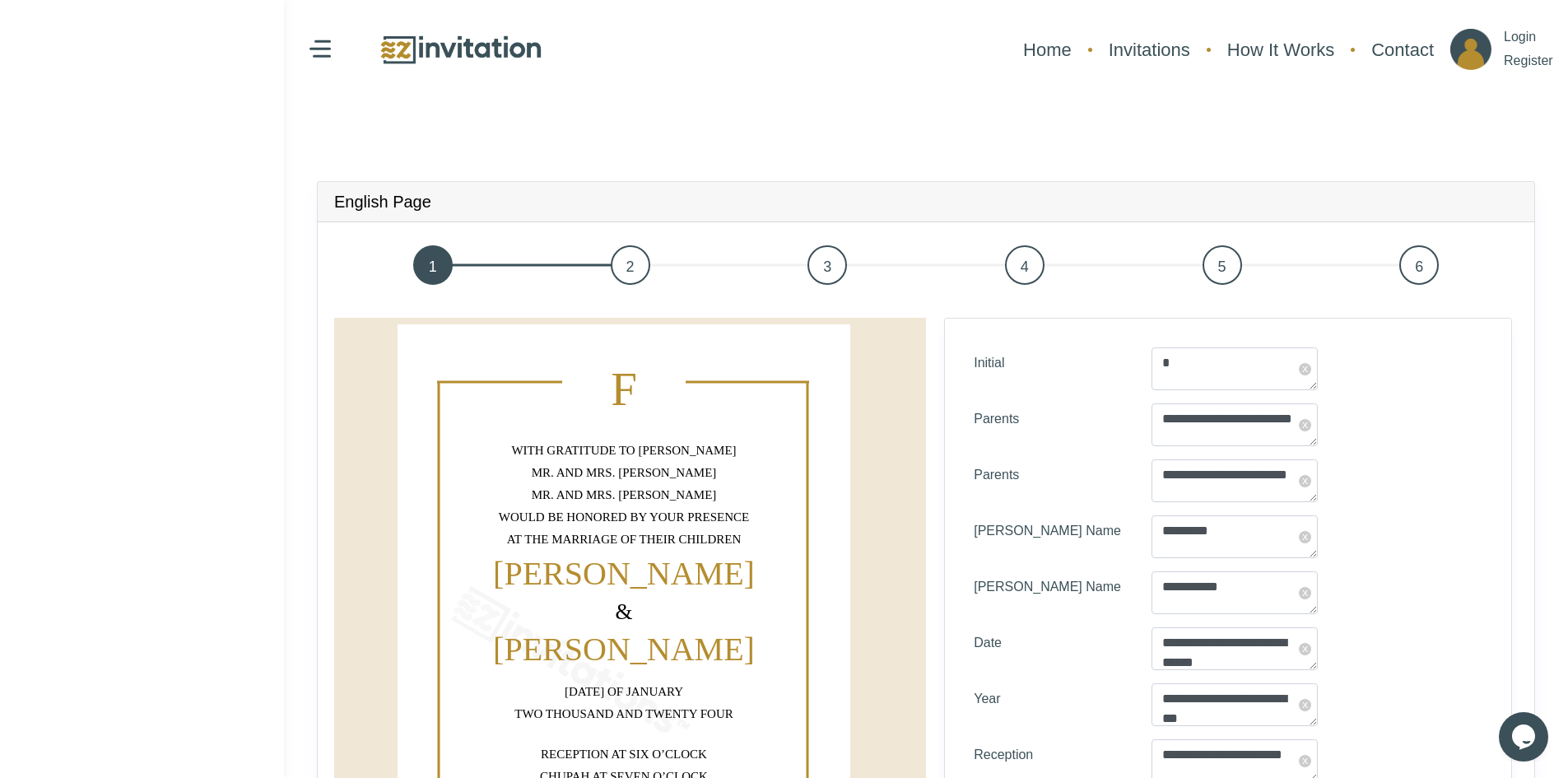
click at [810, 261] on span "3" at bounding box center [828, 265] width 40 height 40
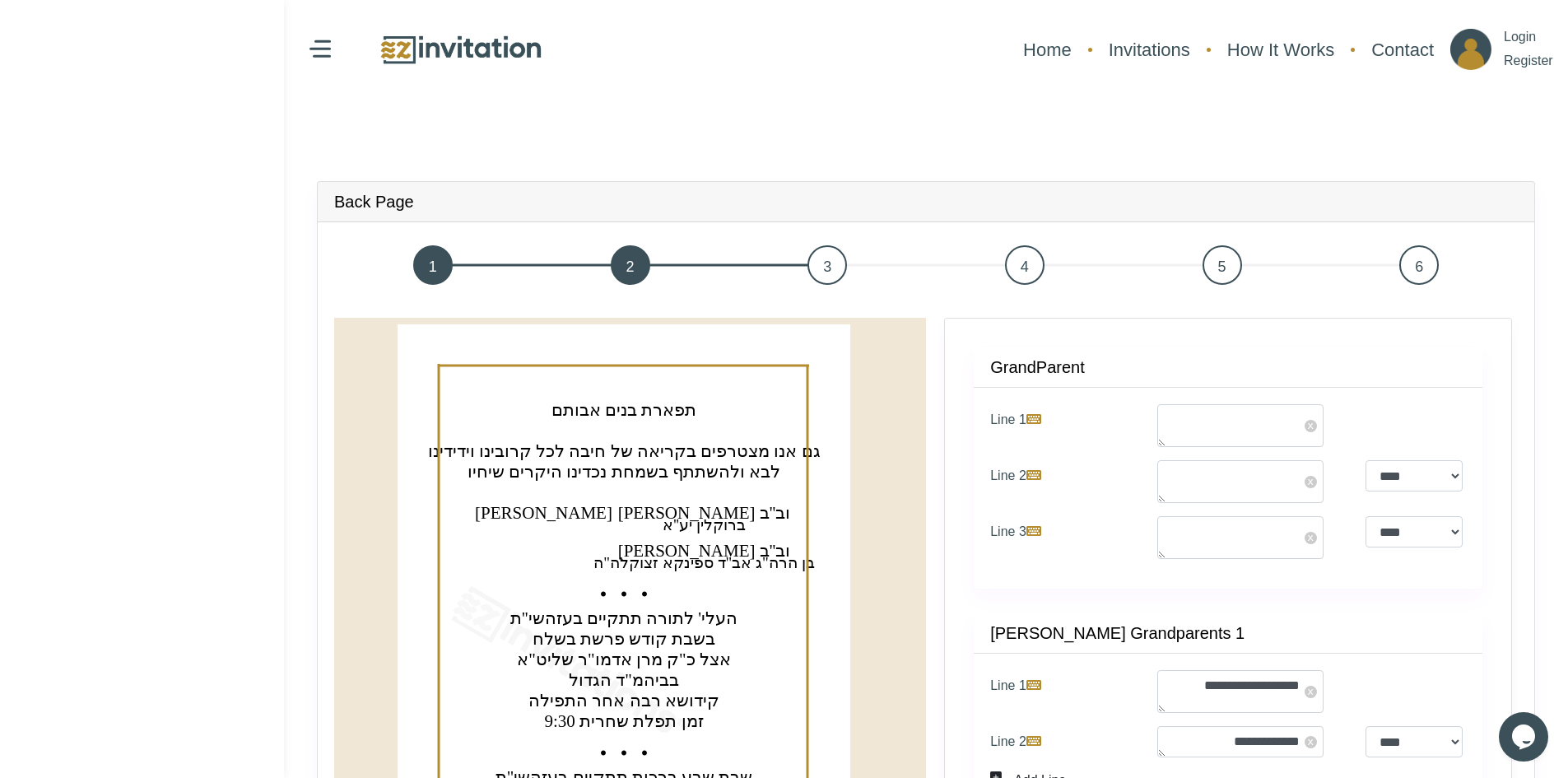
click at [1025, 273] on span "4" at bounding box center [1025, 265] width 40 height 40
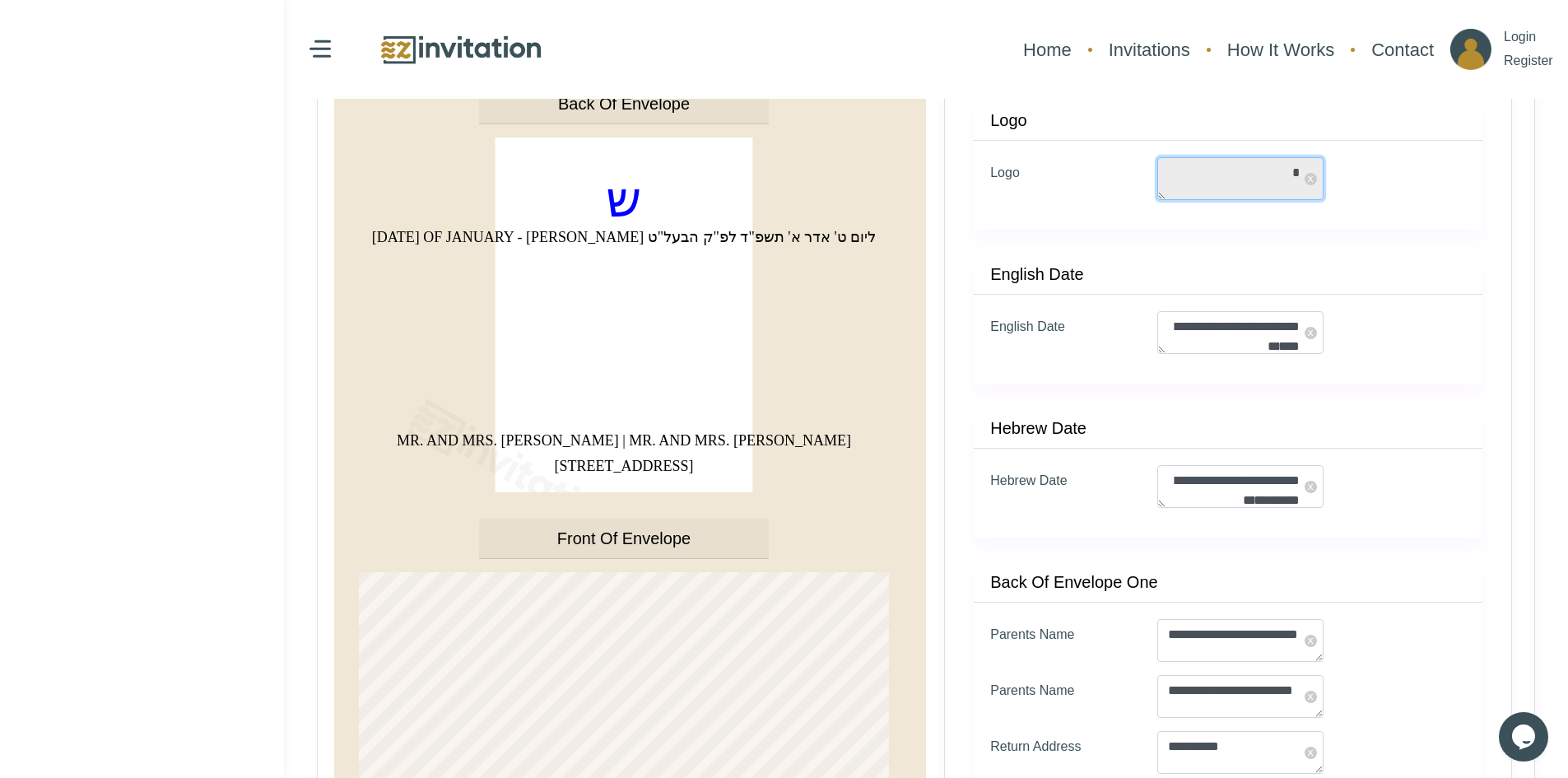
click at [1270, 171] on textarea "*" at bounding box center [1241, 178] width 166 height 42
drag, startPoint x: 1270, startPoint y: 171, endPoint x: 1294, endPoint y: 176, distance: 24.5
click at [1294, 176] on textarea "*" at bounding box center [1241, 178] width 166 height 42
click at [1230, 178] on textarea "*" at bounding box center [1241, 178] width 166 height 42
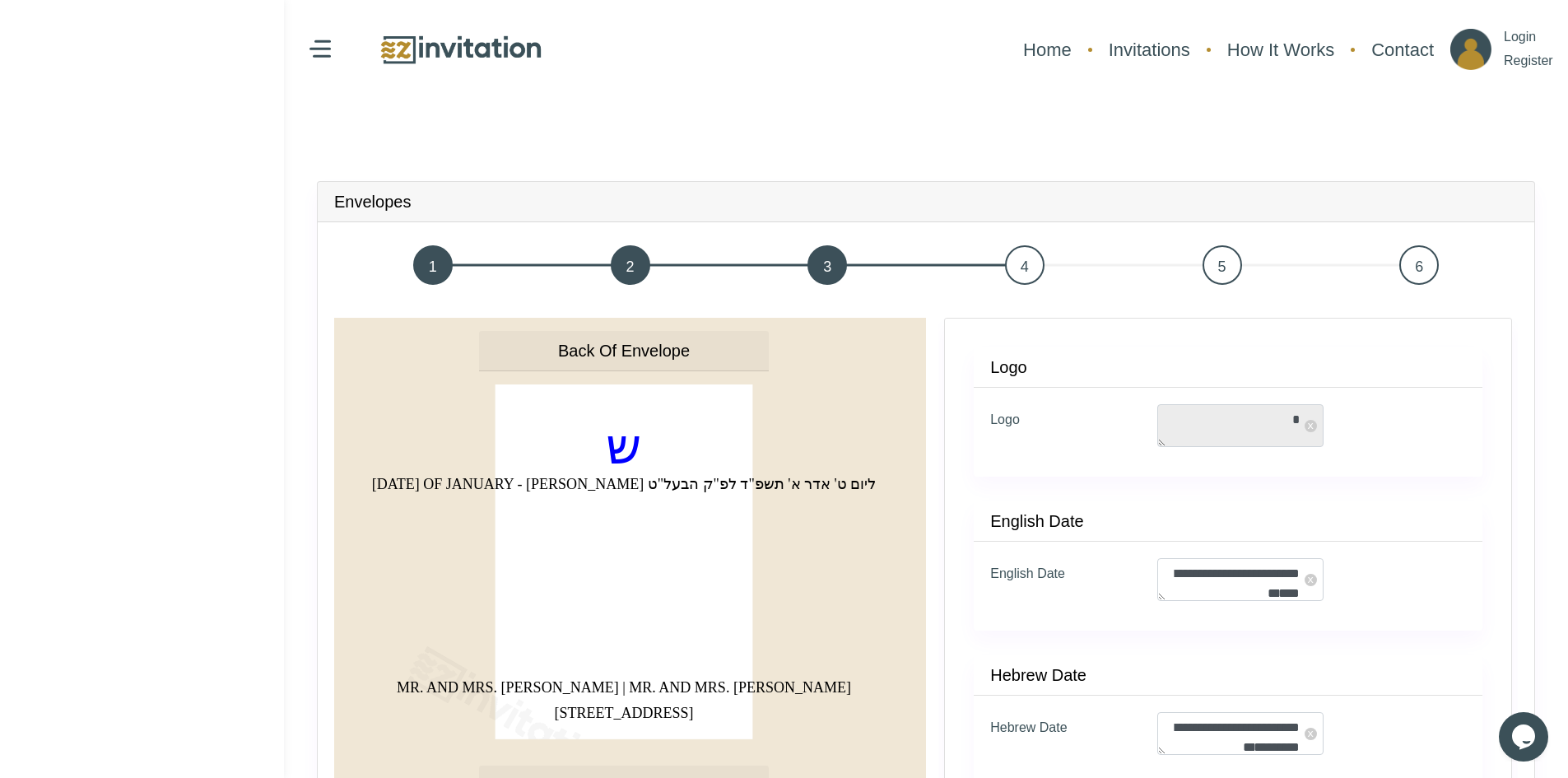
click at [1229, 263] on span "5" at bounding box center [1223, 265] width 40 height 40
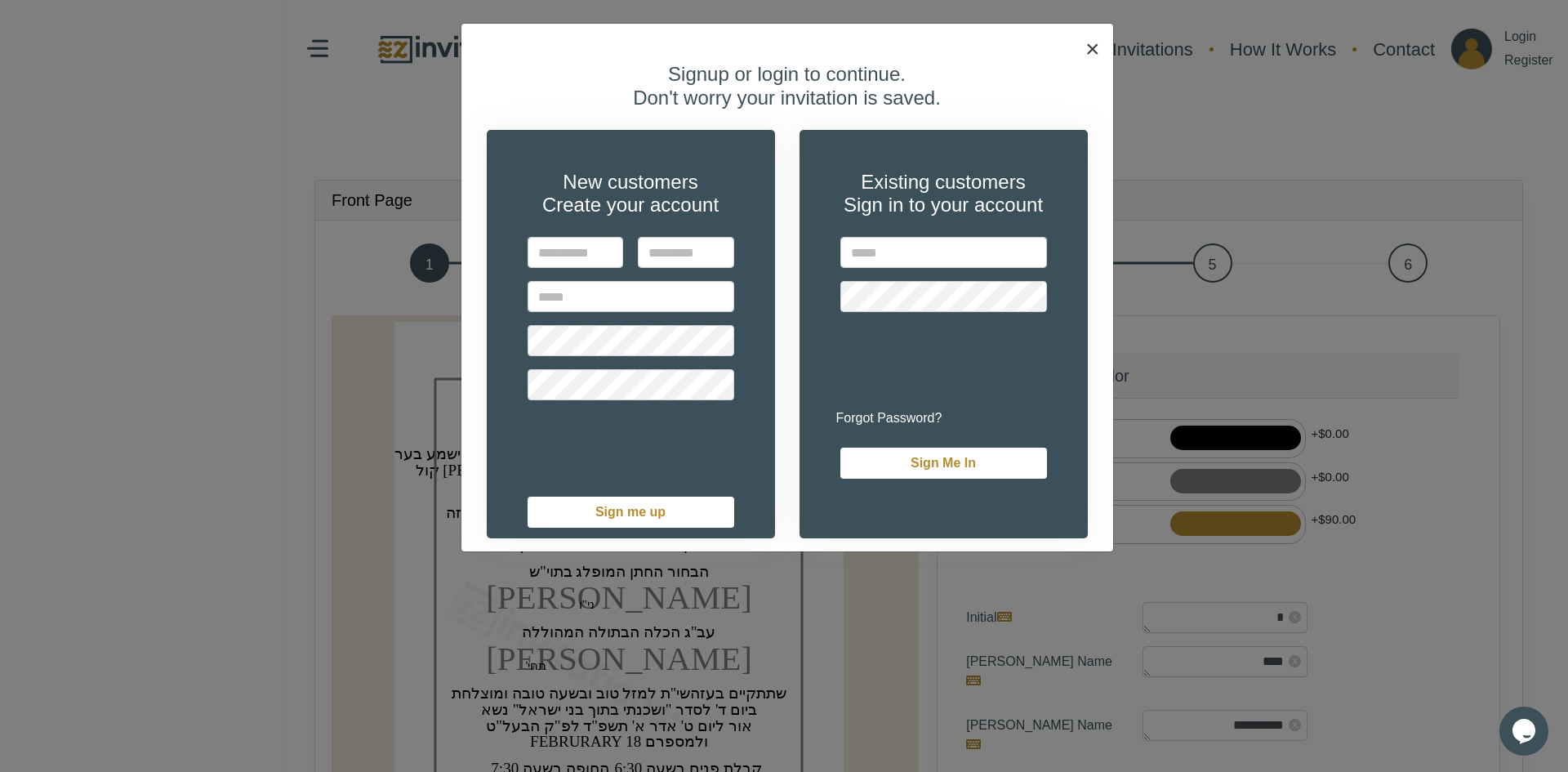
click at [1088, 46] on span "×" at bounding box center [1092, 48] width 15 height 27
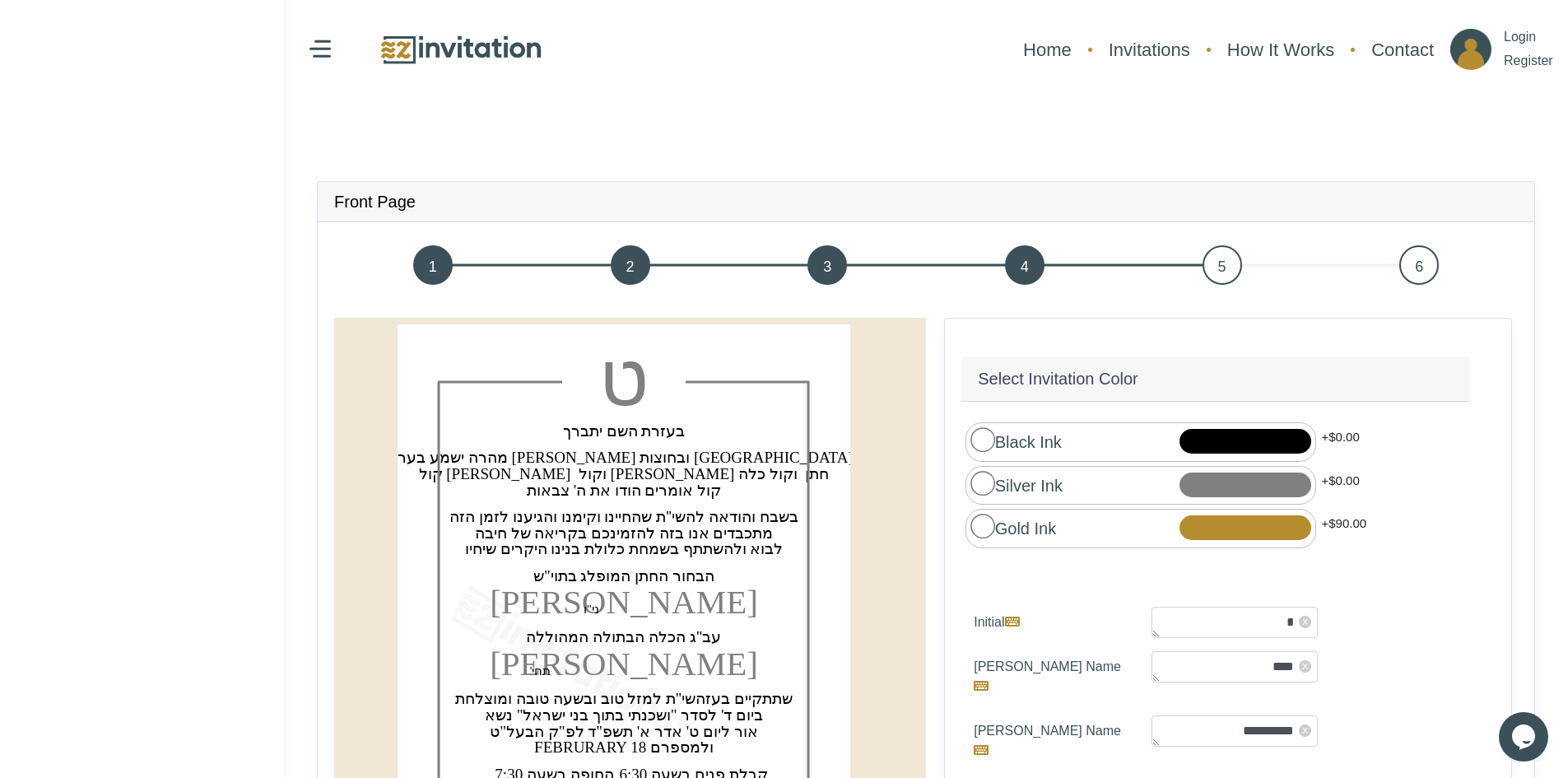
click at [1431, 255] on span "6" at bounding box center [1419, 265] width 40 height 40
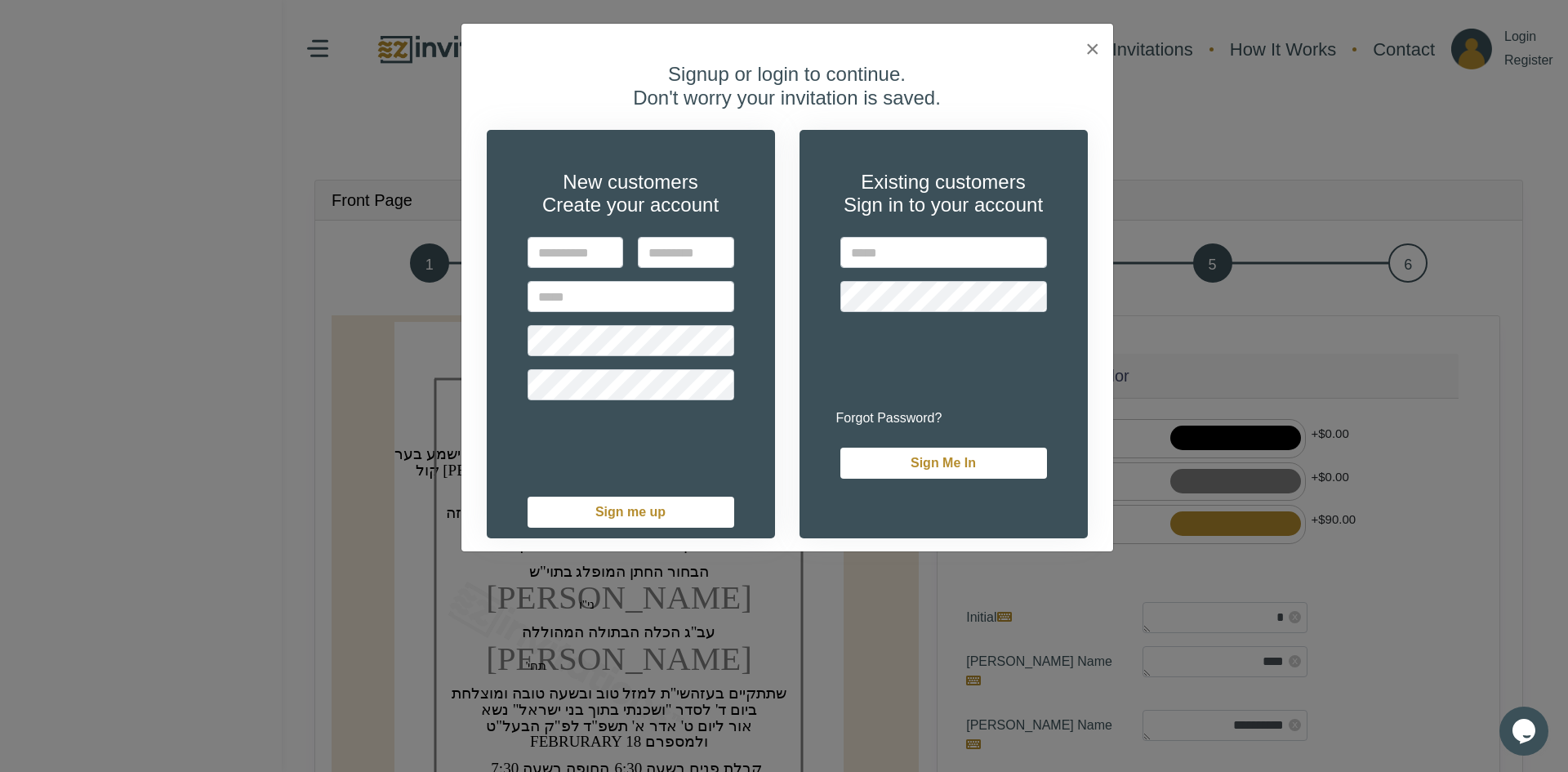
click at [1095, 50] on div "Signup or login to continue. Don't worry your invitation is saved. New customer…" at bounding box center [787, 301] width 652 height 501
